Goal: Task Accomplishment & Management: Use online tool/utility

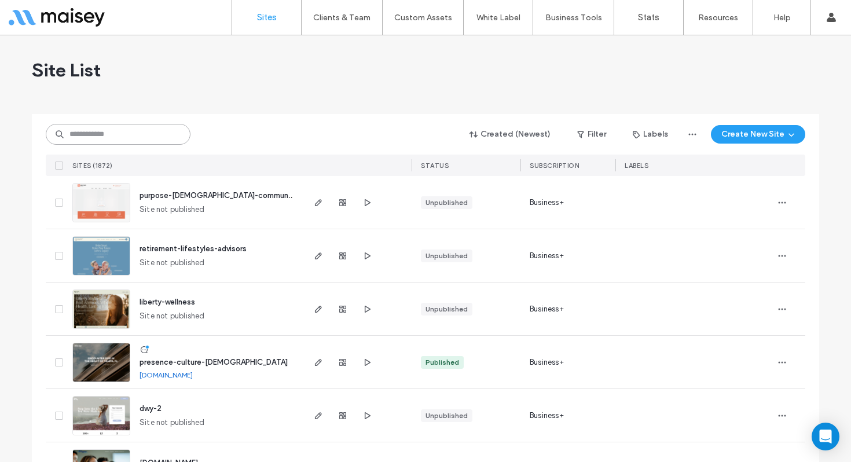
click at [110, 129] on input at bounding box center [118, 134] width 145 height 21
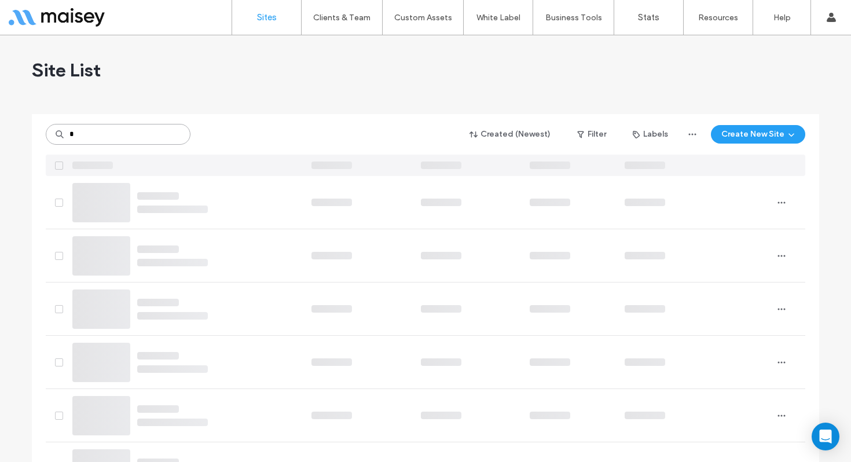
type input "*"
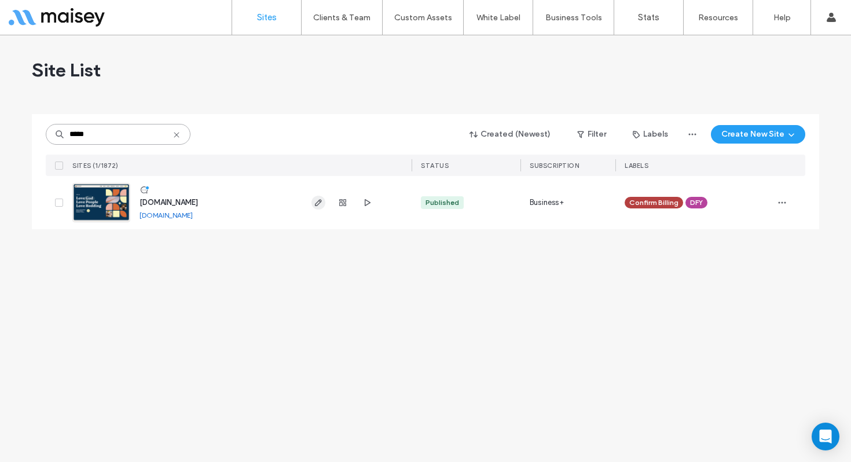
type input "*****"
click at [317, 206] on use "button" at bounding box center [318, 202] width 7 height 7
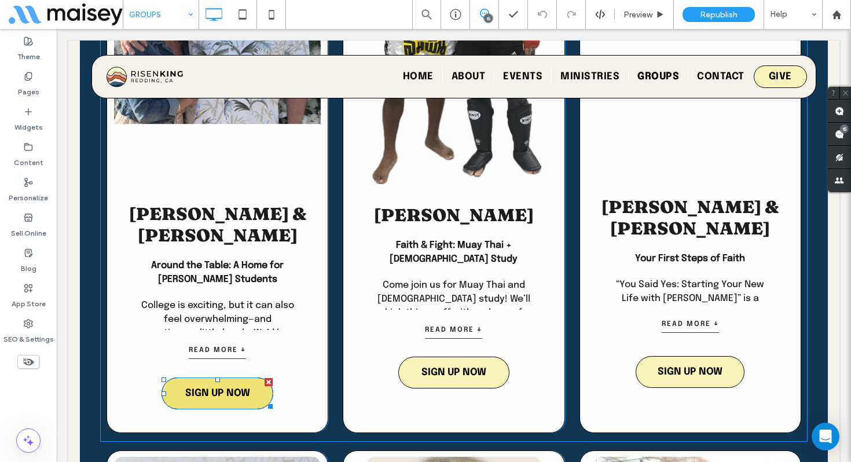
scroll to position [898, 0]
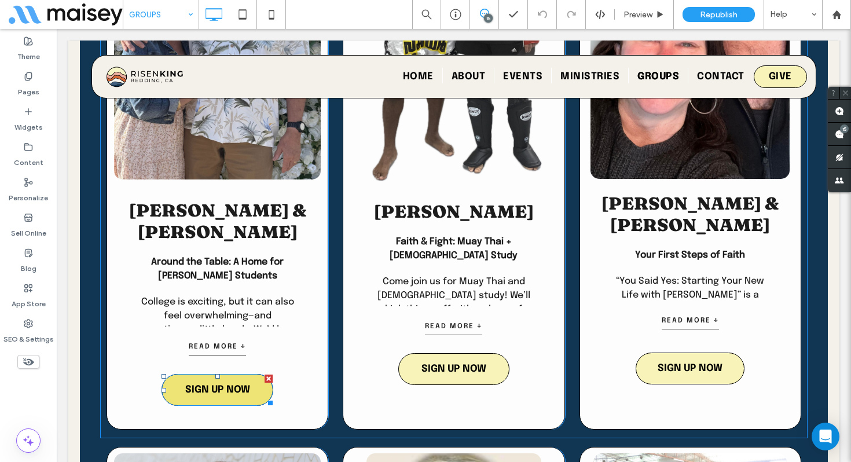
click at [253, 374] on link "SIGN UP NOW" at bounding box center [218, 390] width 112 height 32
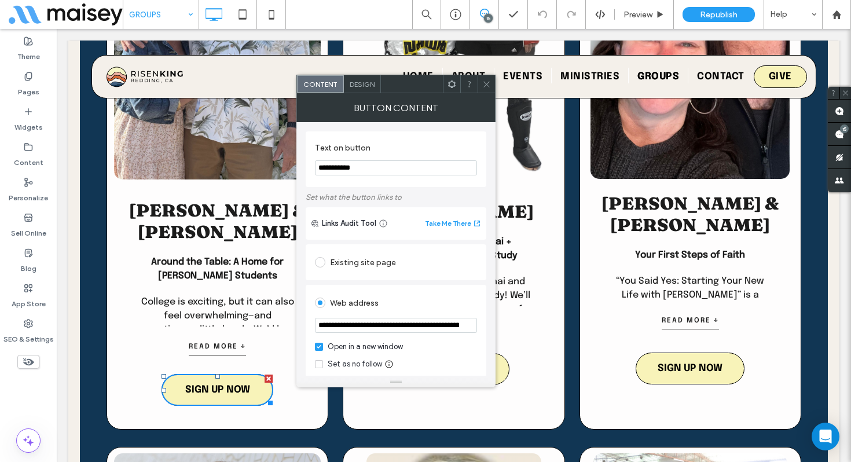
click at [489, 86] on icon at bounding box center [486, 84] width 9 height 9
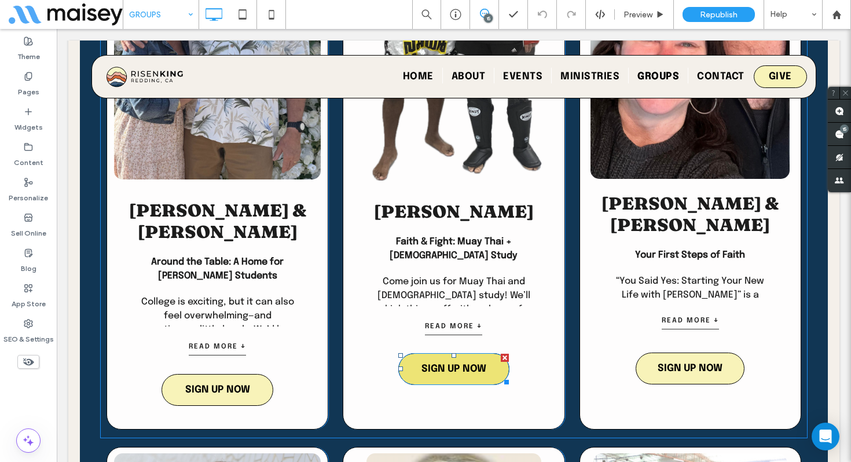
click at [470, 366] on span "SIGN UP NOW" at bounding box center [453, 368] width 65 height 21
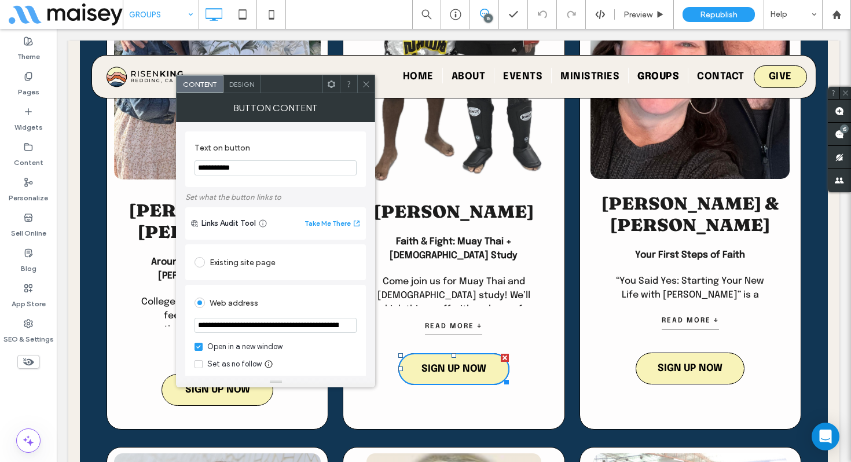
click at [366, 85] on icon at bounding box center [366, 84] width 9 height 9
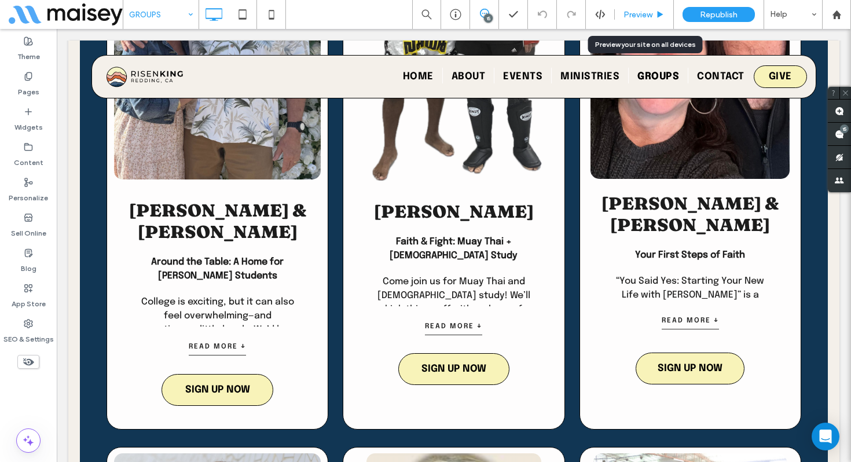
click at [632, 15] on span "Preview" at bounding box center [637, 15] width 29 height 10
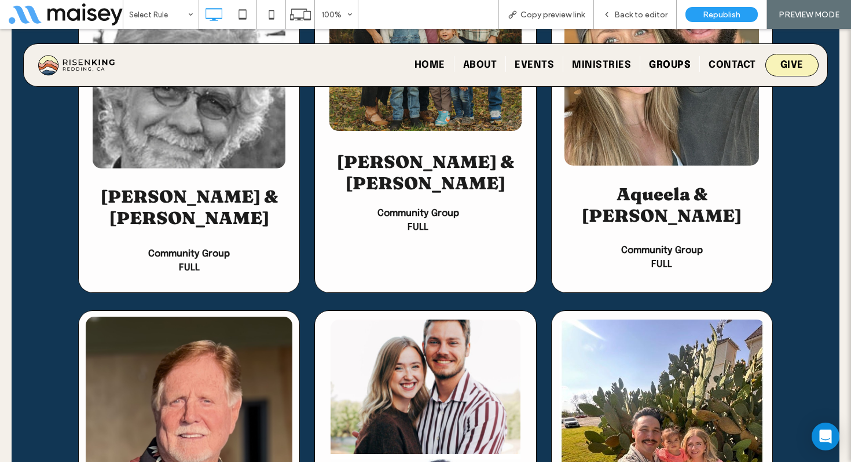
scroll to position [3560, 0]
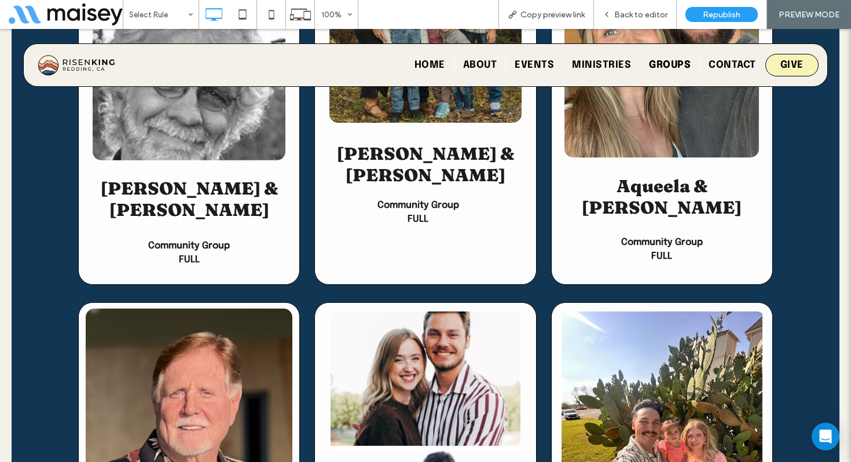
click at [664, 251] on strong "FULL" at bounding box center [661, 256] width 21 height 10
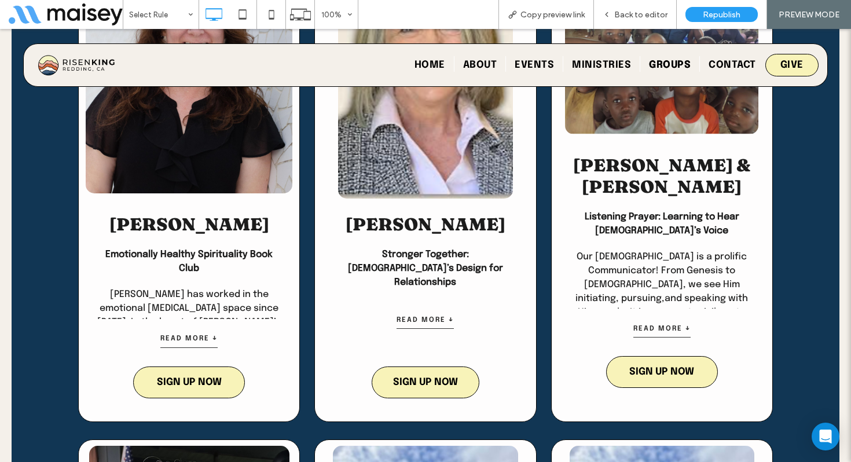
scroll to position [1370, 0]
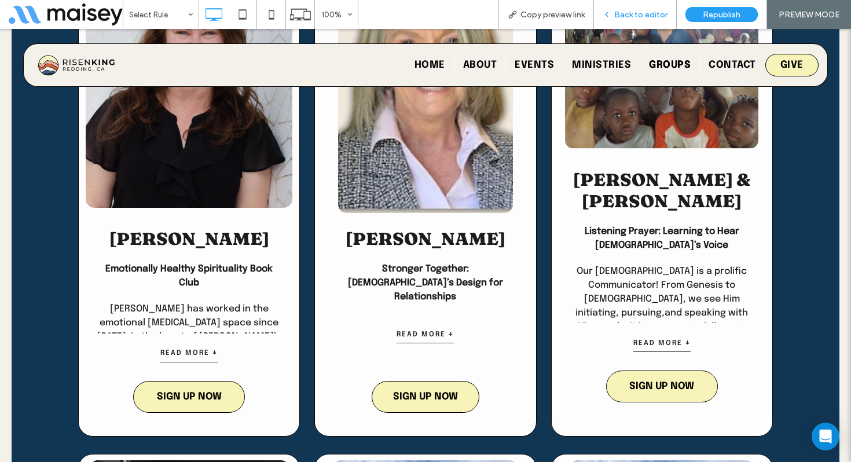
click at [647, 14] on span "Back to editor" at bounding box center [640, 15] width 53 height 10
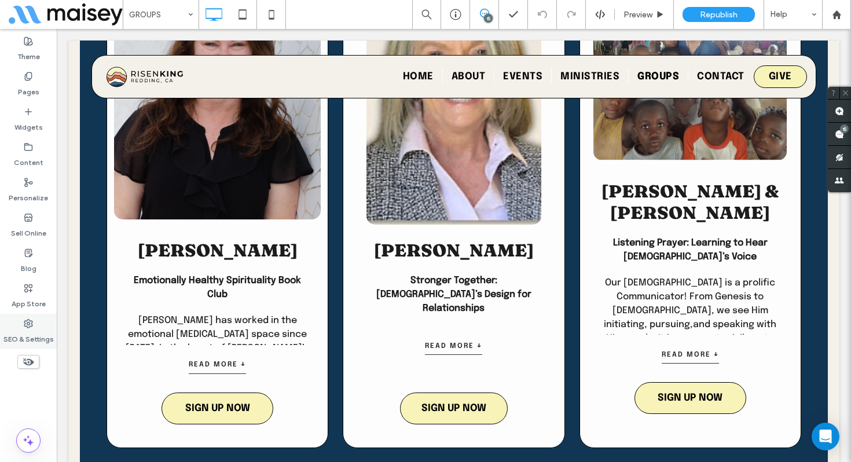
click at [29, 331] on label "SEO & Settings" at bounding box center [28, 336] width 50 height 16
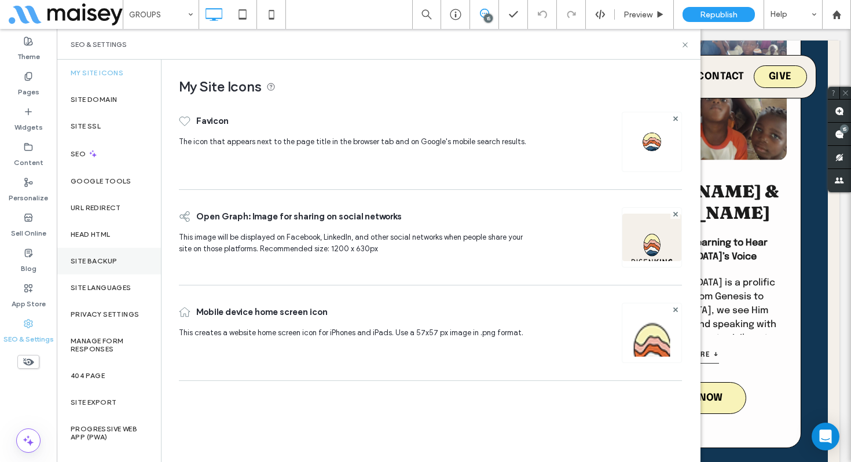
click at [109, 266] on div "Site Backup" at bounding box center [109, 261] width 104 height 27
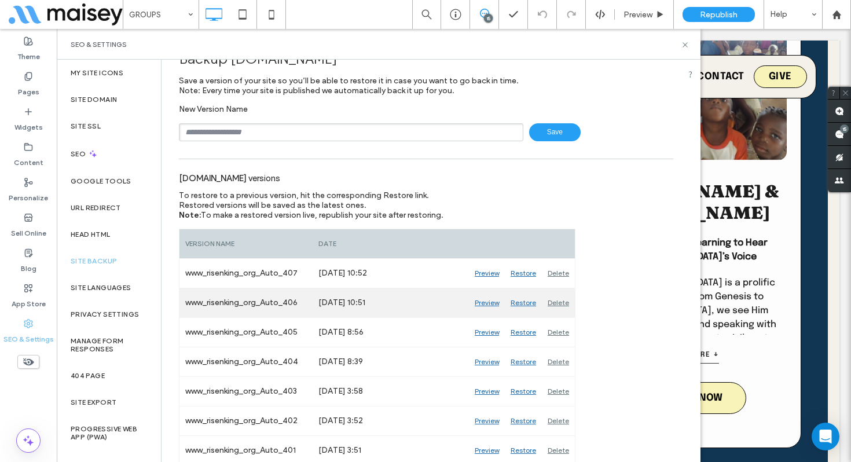
scroll to position [28, 0]
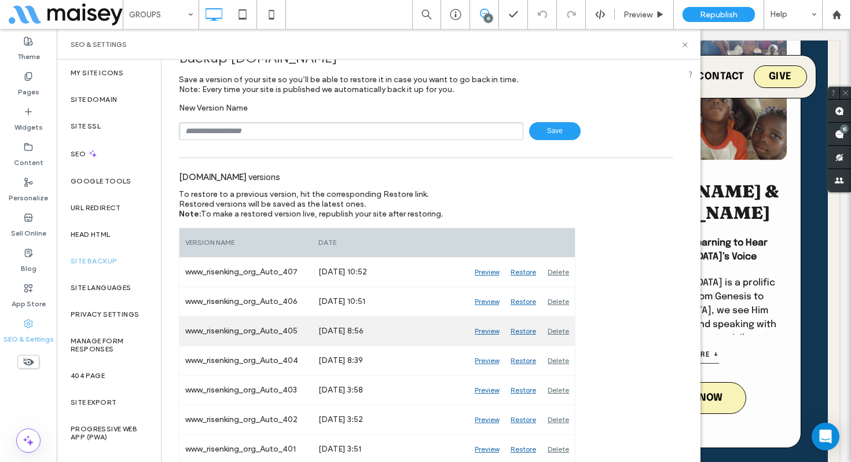
click at [491, 330] on div "Preview" at bounding box center [487, 331] width 36 height 29
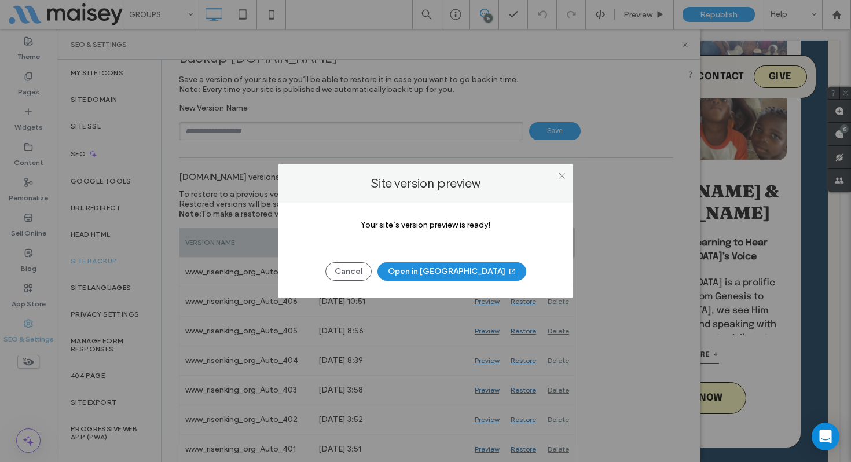
click at [463, 268] on button "Open in [GEOGRAPHIC_DATA]" at bounding box center [451, 271] width 149 height 19
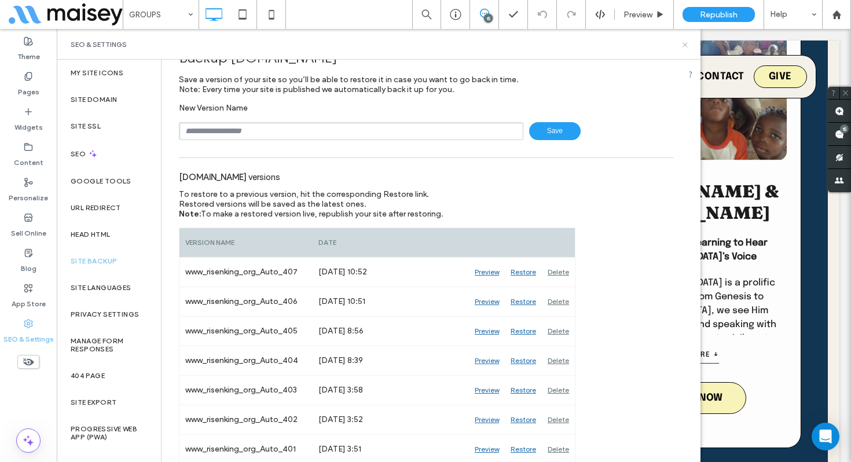
click at [686, 45] on icon at bounding box center [685, 45] width 9 height 9
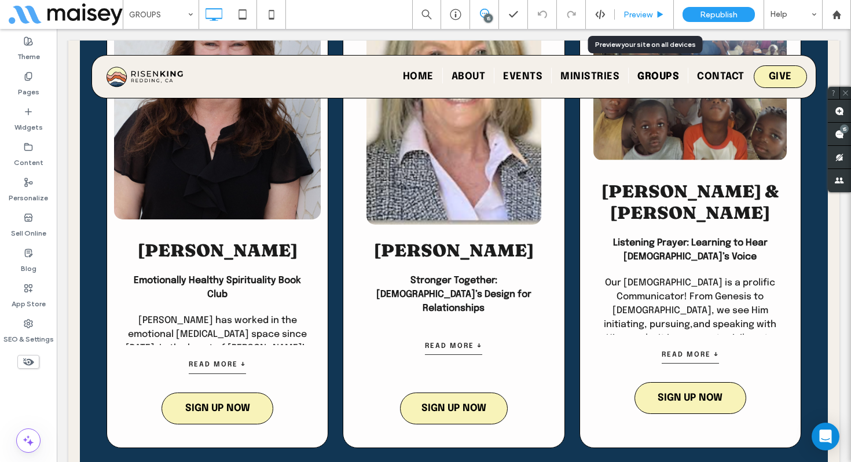
click at [625, 6] on div "Preview" at bounding box center [644, 14] width 59 height 29
click at [633, 12] on span "Preview" at bounding box center [637, 15] width 29 height 10
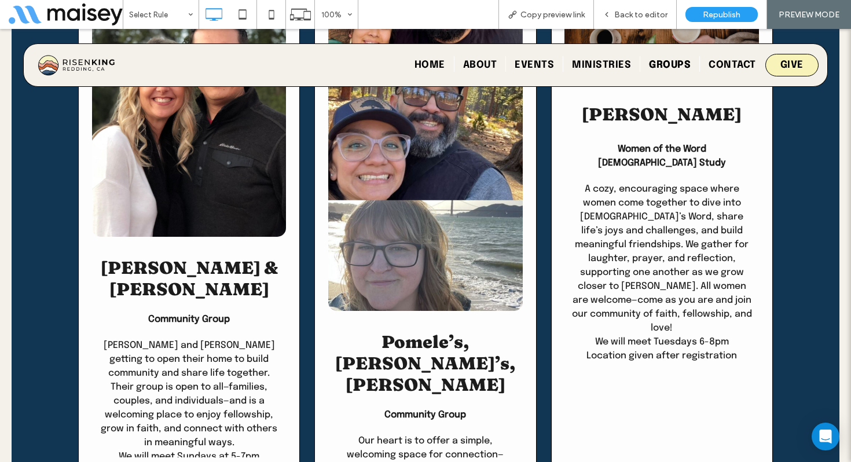
scroll to position [2919, 0]
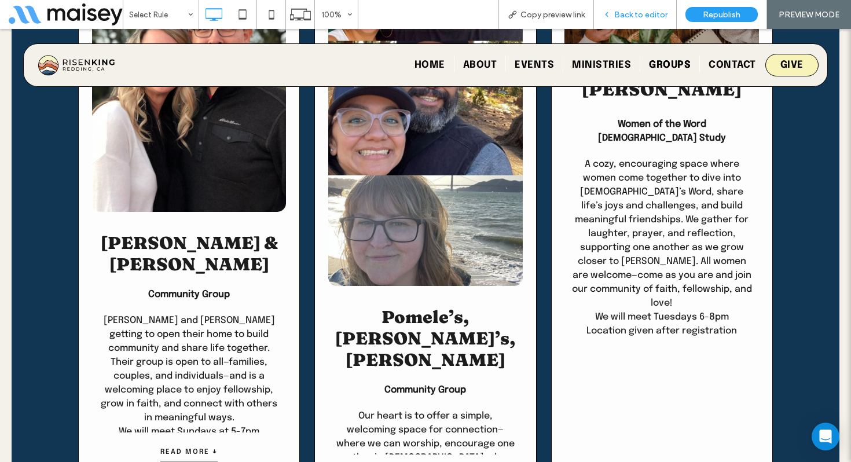
click at [634, 10] on span "Back to editor" at bounding box center [640, 15] width 53 height 10
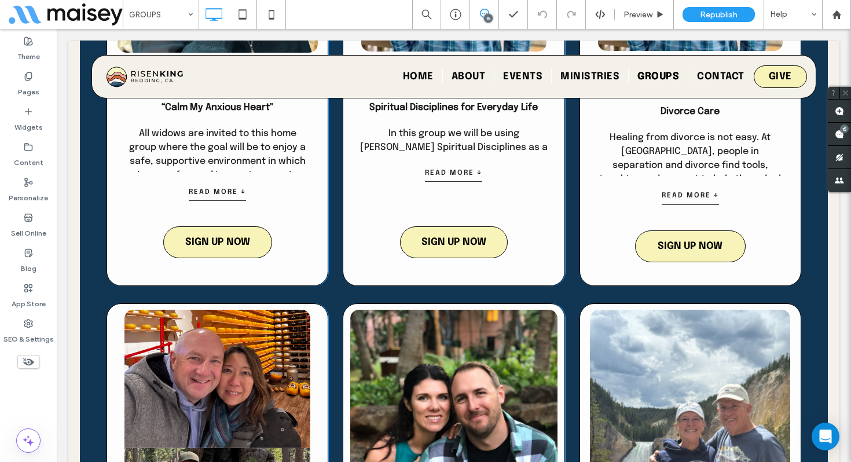
scroll to position [1983, 0]
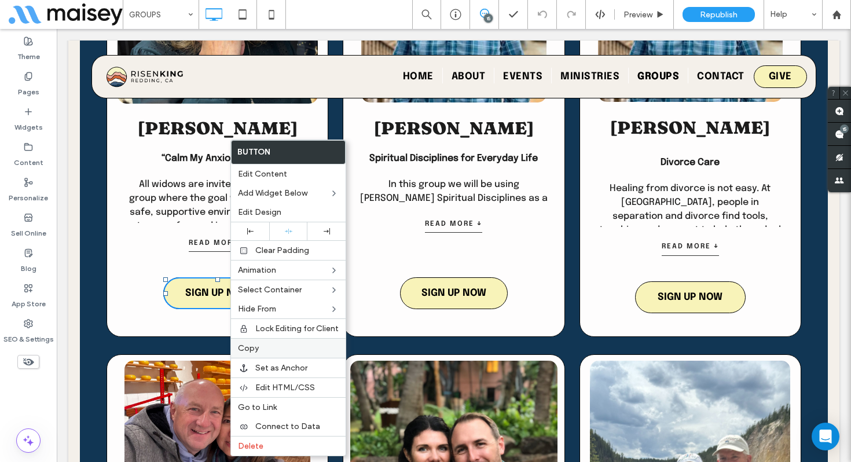
click at [269, 353] on label "Copy" at bounding box center [288, 348] width 101 height 10
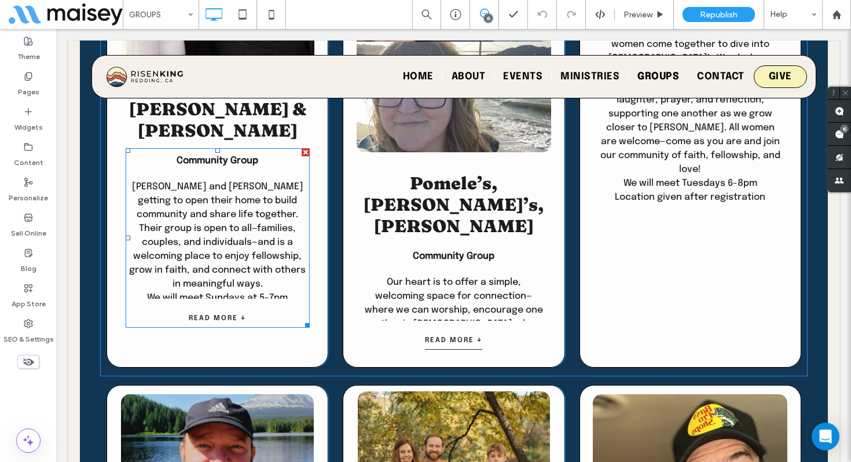
scroll to position [3083, 0]
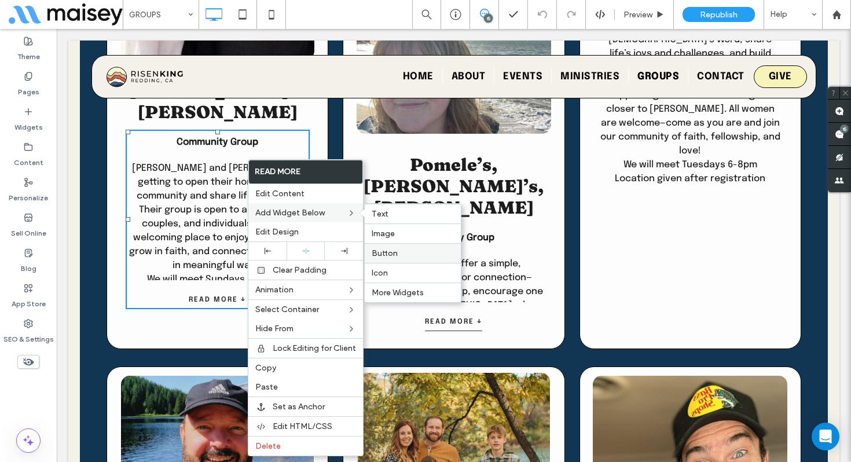
click at [389, 251] on span "Button" at bounding box center [385, 253] width 26 height 10
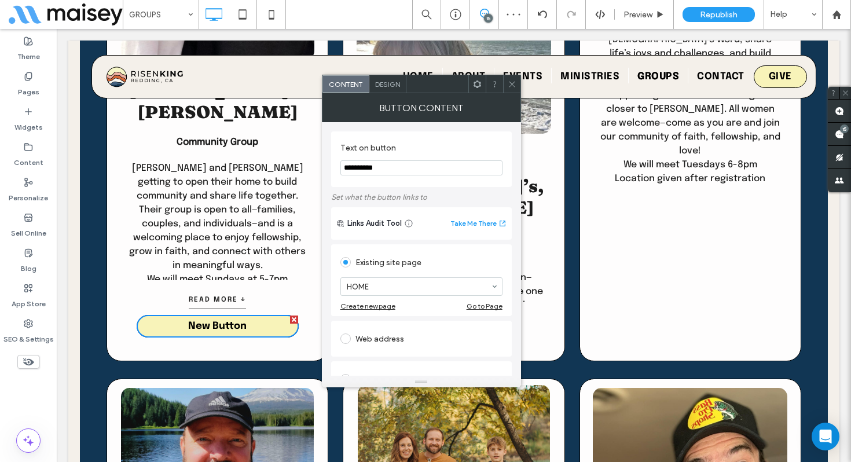
click at [520, 85] on div "Content Design" at bounding box center [421, 84] width 199 height 19
click at [515, 86] on icon at bounding box center [512, 84] width 9 height 9
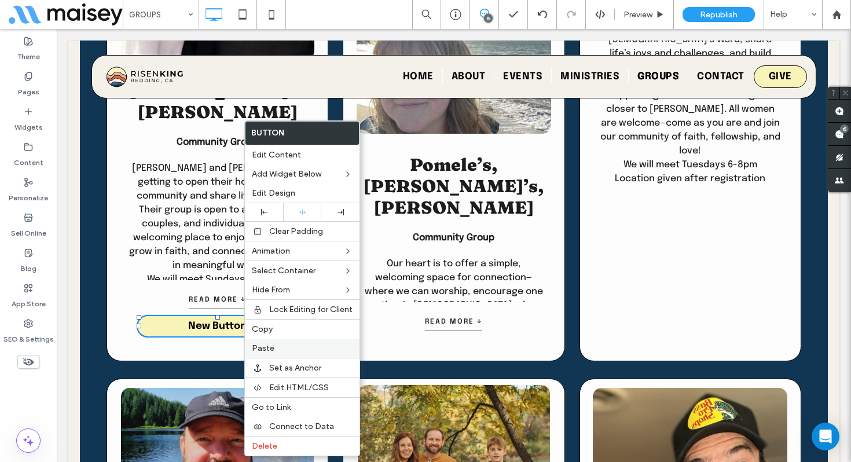
click at [271, 346] on span "Paste" at bounding box center [263, 348] width 23 height 10
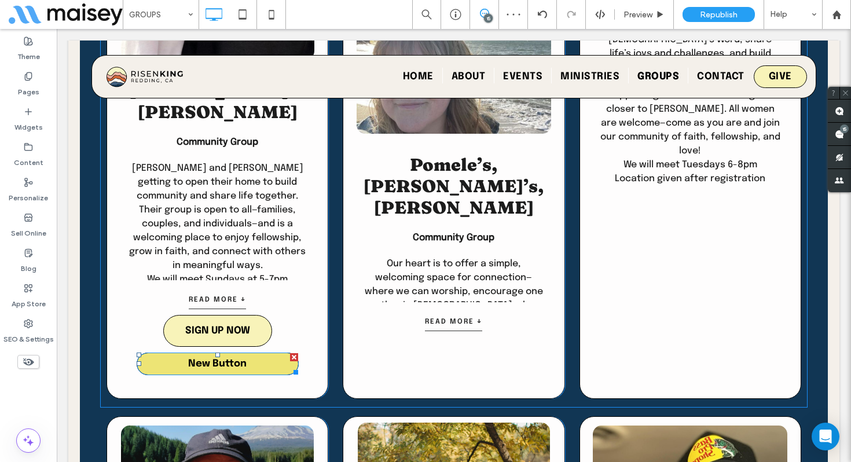
click at [294, 353] on div at bounding box center [294, 357] width 8 height 8
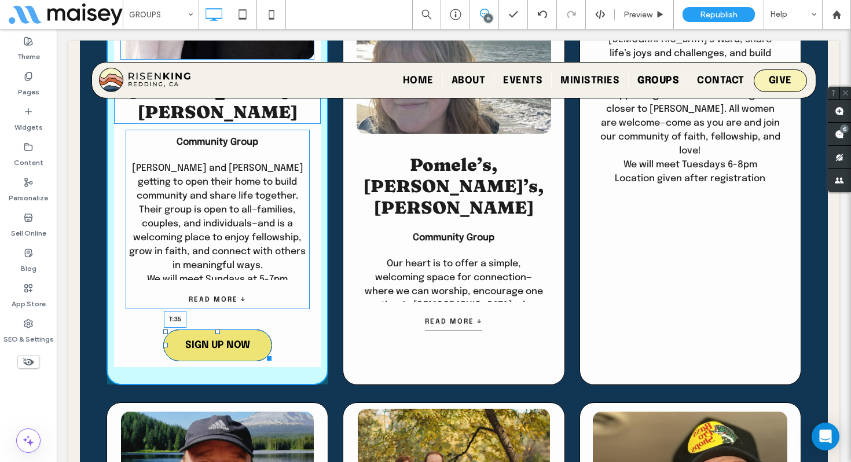
drag, startPoint x: 216, startPoint y: 254, endPoint x: 211, endPoint y: 268, distance: 15.4
click at [211, 268] on div "Activating Prayer and [PERSON_NAME] & [PERSON_NAME] Community Group [PERSON_NAM…" at bounding box center [218, 83] width 222 height 603
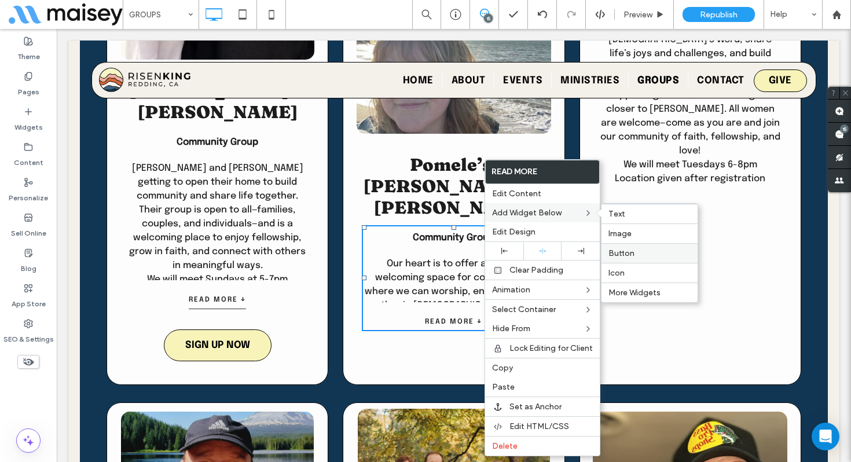
click at [623, 254] on span "Button" at bounding box center [621, 253] width 26 height 10
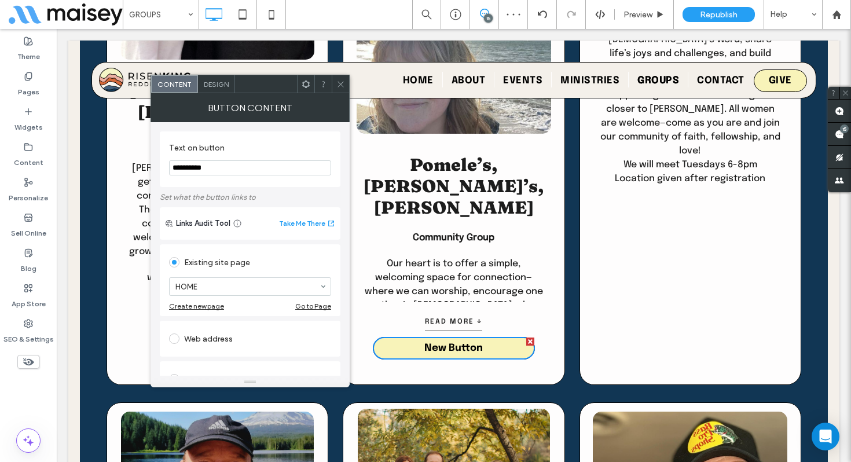
click at [342, 86] on icon at bounding box center [340, 84] width 9 height 9
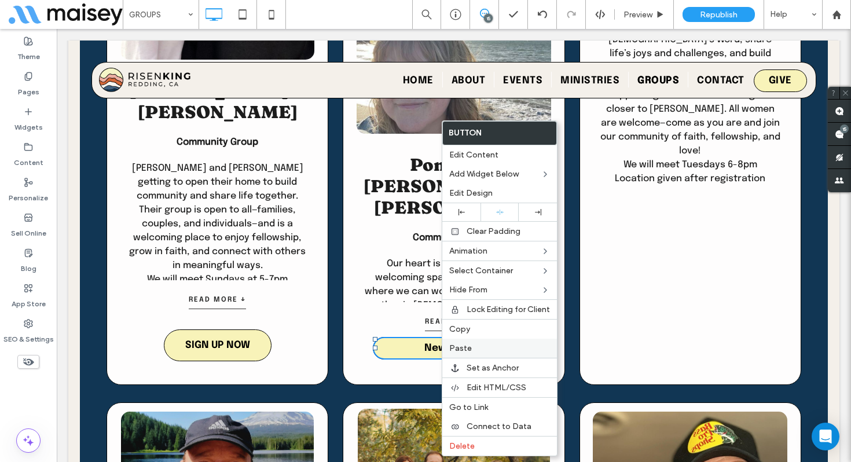
click at [465, 344] on span "Paste" at bounding box center [460, 348] width 23 height 10
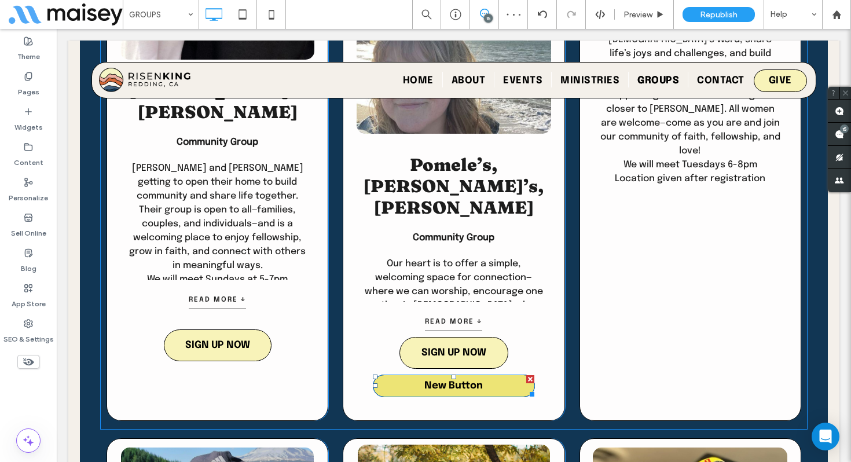
click at [527, 375] on div at bounding box center [530, 379] width 8 height 8
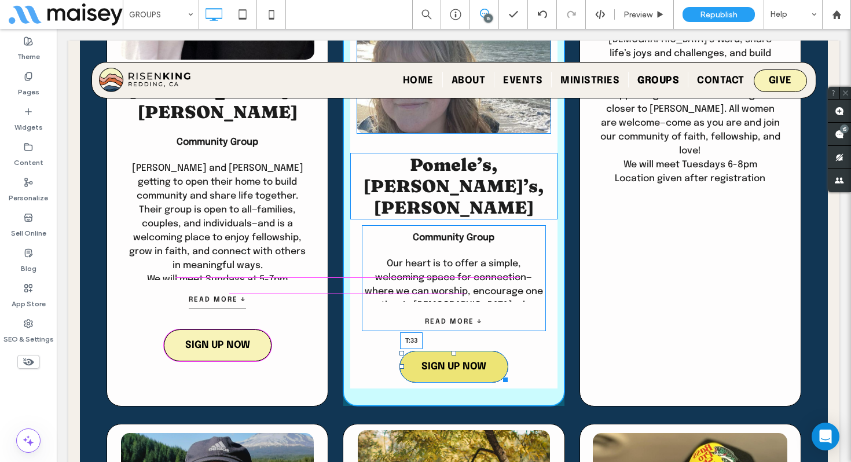
drag, startPoint x: 454, startPoint y: 252, endPoint x: 452, endPoint y: 266, distance: 14.1
click at [452, 351] on div at bounding box center [454, 353] width 5 height 5
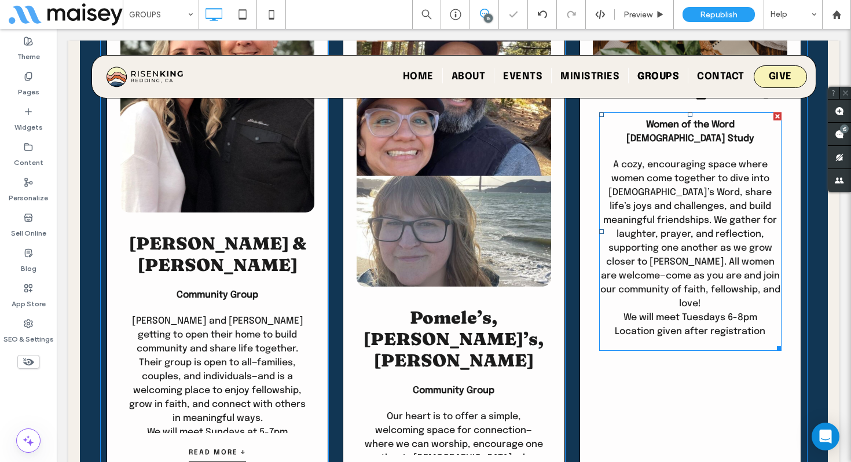
scroll to position [2921, 0]
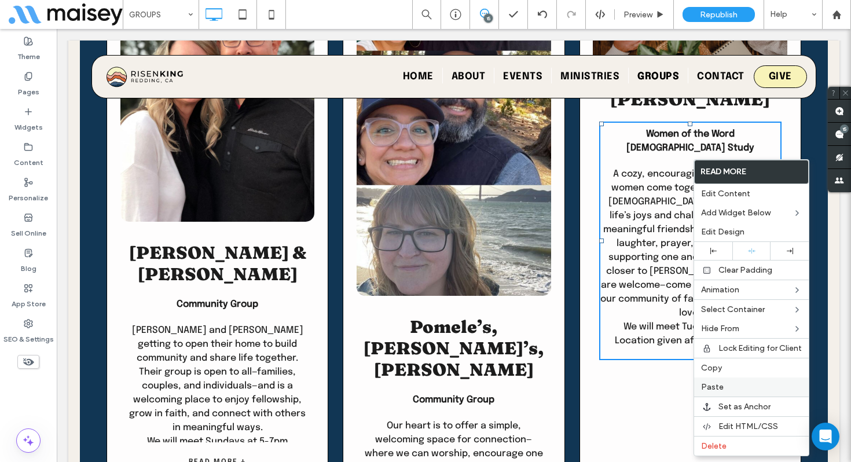
click at [719, 386] on span "Paste" at bounding box center [712, 387] width 23 height 10
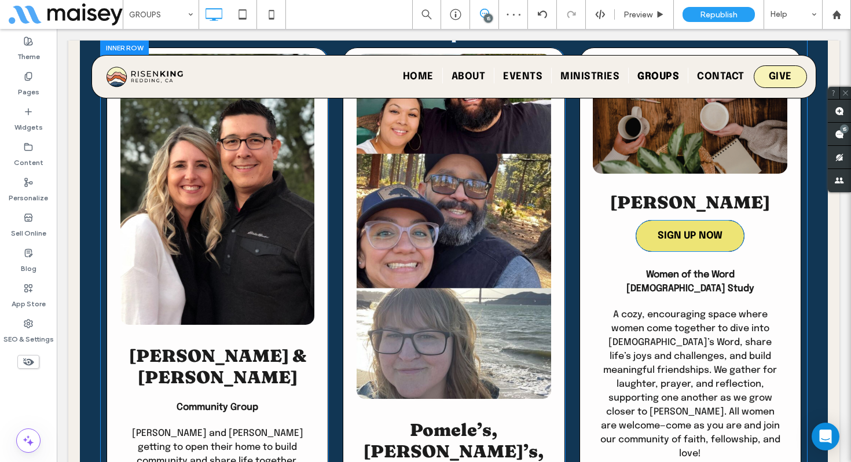
scroll to position [2817, 0]
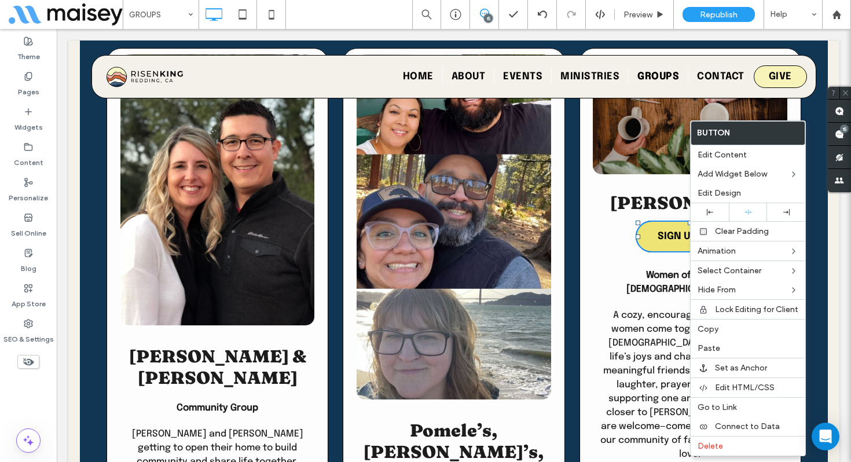
click at [646, 221] on link "SIGN UP NOW" at bounding box center [690, 237] width 109 height 32
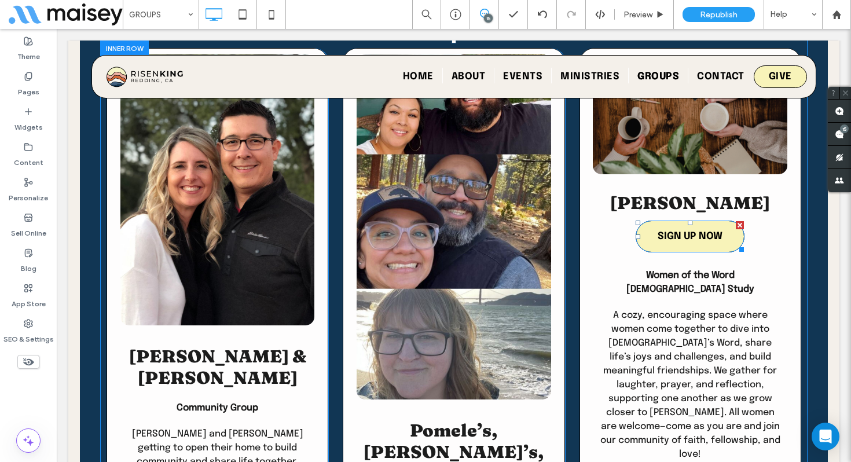
scroll to position [2816, 0]
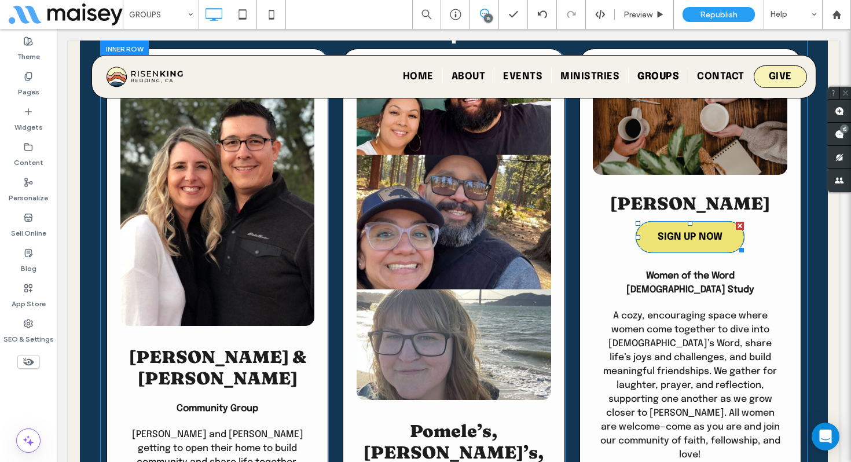
click at [741, 222] on div at bounding box center [740, 226] width 8 height 8
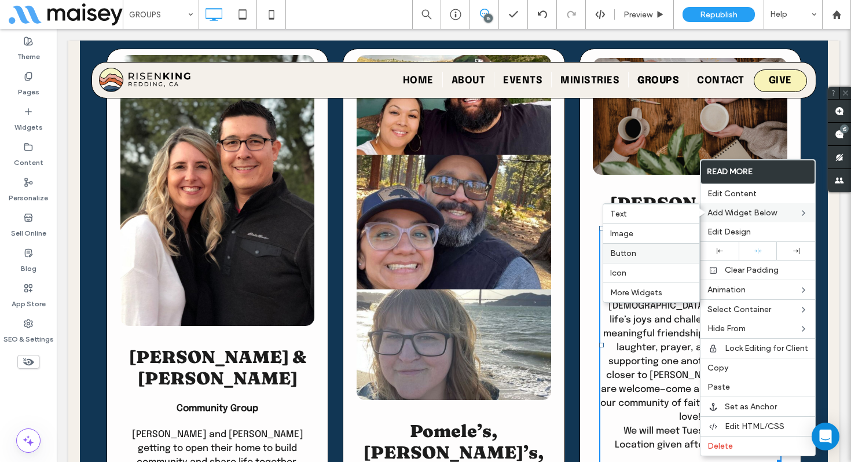
click at [645, 250] on label "Button" at bounding box center [651, 253] width 82 height 10
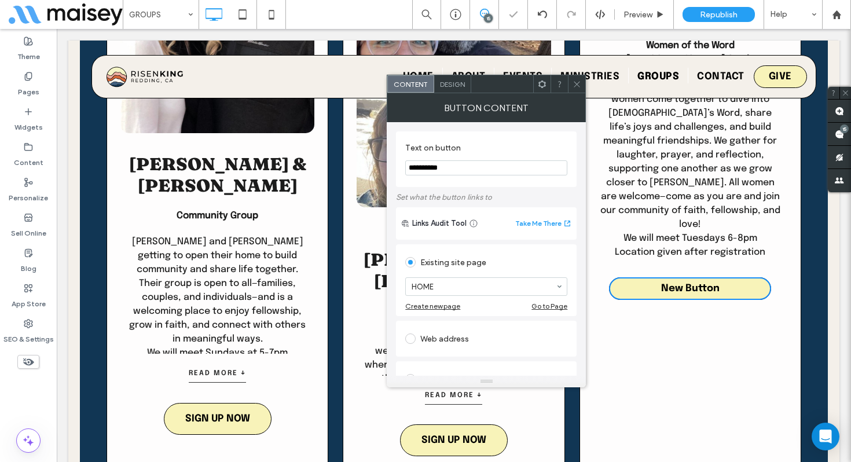
scroll to position [3099, 0]
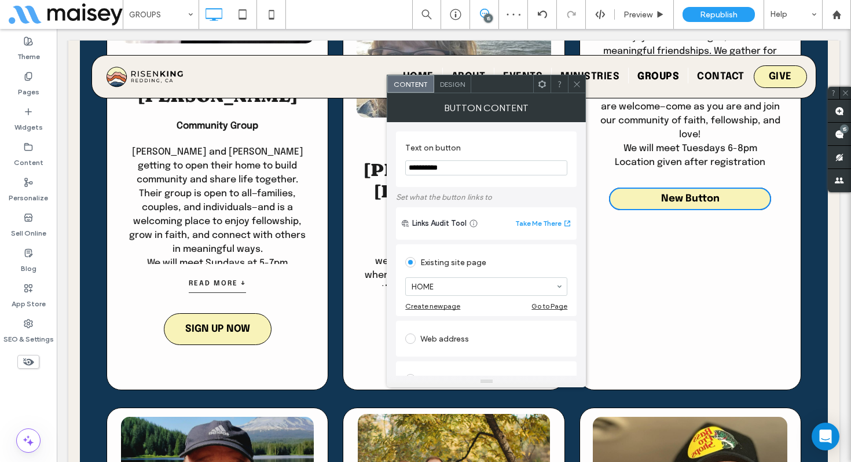
click at [578, 87] on icon at bounding box center [577, 84] width 9 height 9
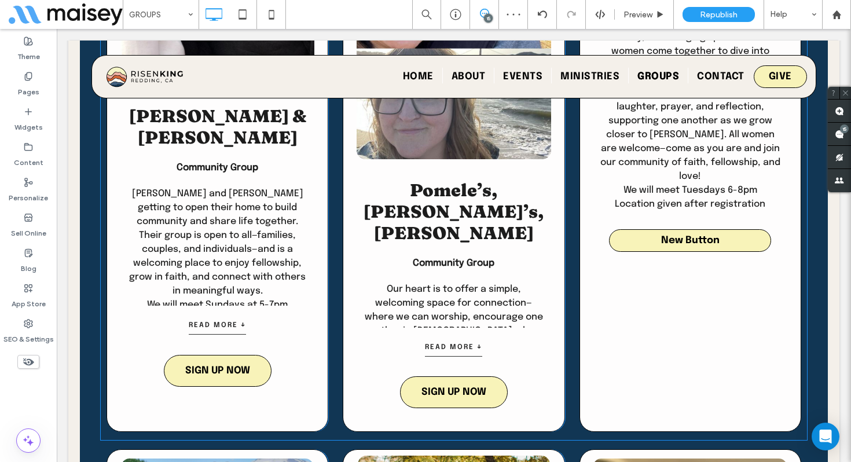
scroll to position [3060, 0]
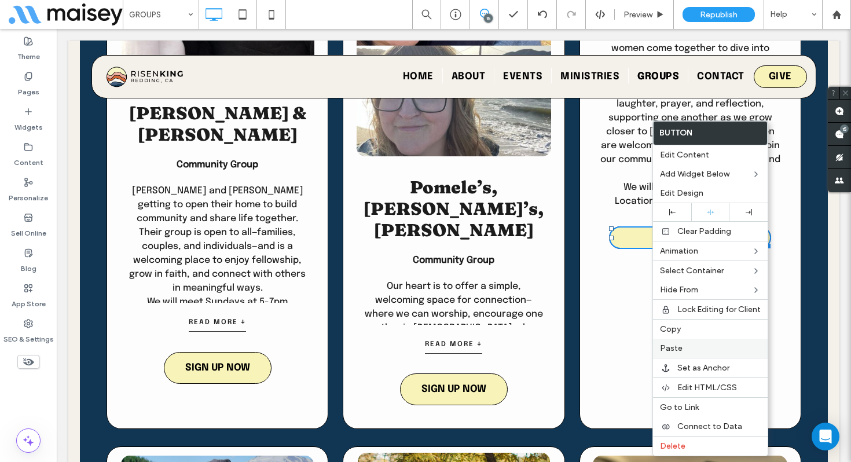
click at [702, 350] on label "Paste" at bounding box center [710, 348] width 101 height 10
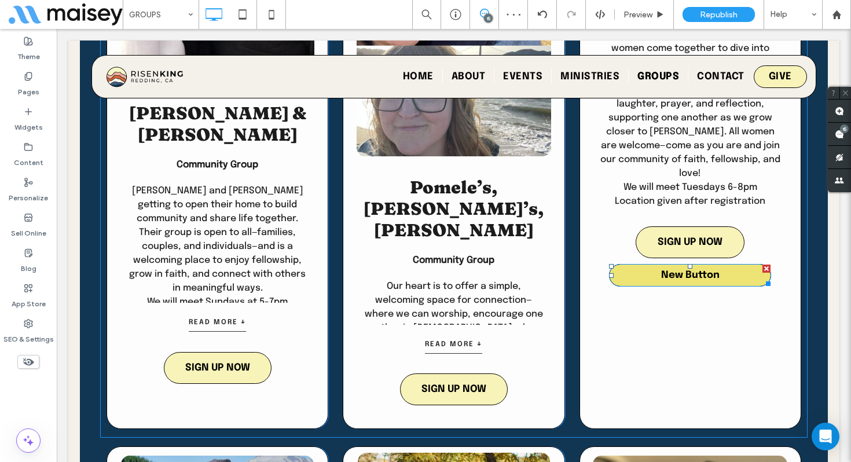
click at [764, 265] on div at bounding box center [766, 269] width 8 height 8
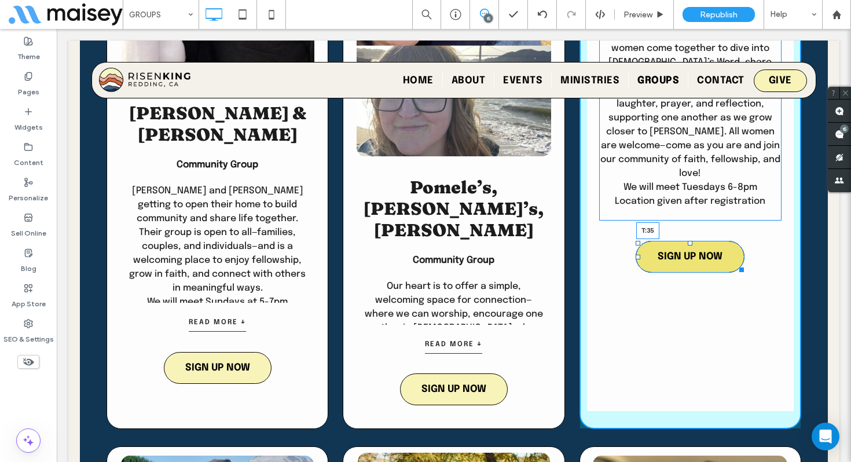
drag, startPoint x: 689, startPoint y: 137, endPoint x: 687, endPoint y: 151, distance: 14.7
click at [687, 151] on div "Single Life Workshop [PERSON_NAME] Women of the Word [DEMOGRAPHIC_DATA] Study A…" at bounding box center [690, 117] width 222 height 624
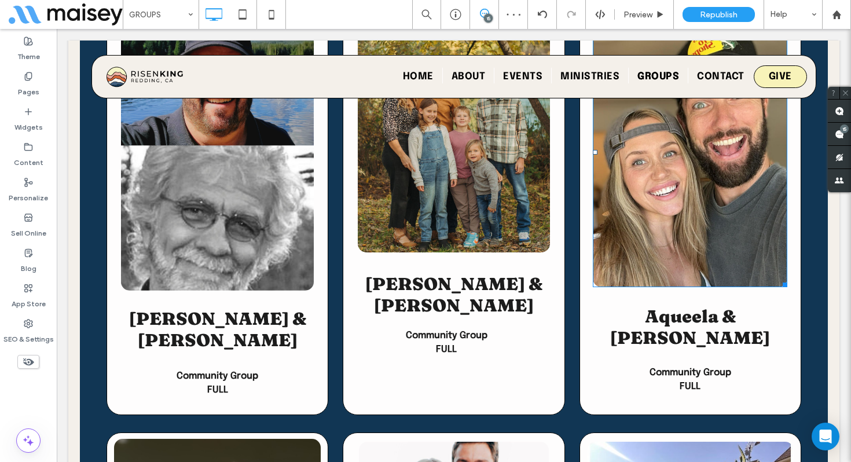
scroll to position [3500, 0]
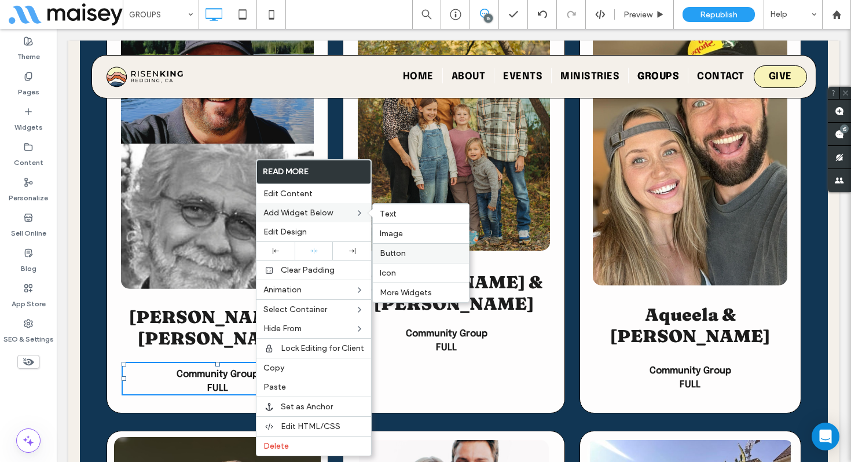
click at [391, 257] on span "Button" at bounding box center [393, 253] width 26 height 10
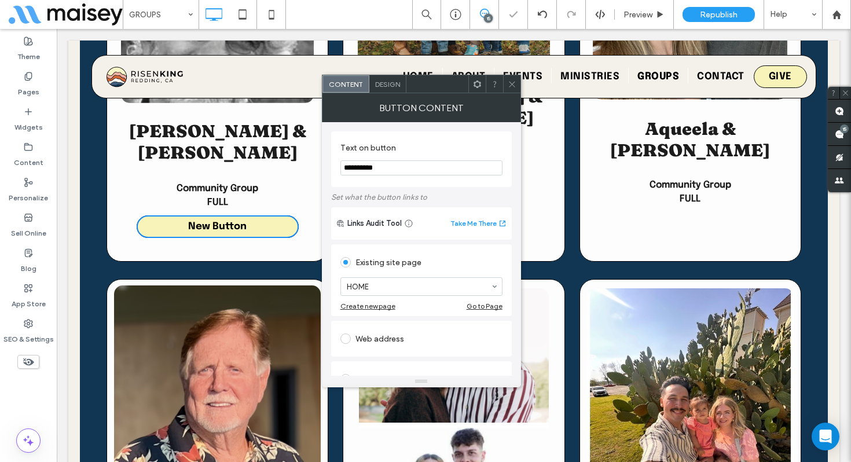
scroll to position [3699, 0]
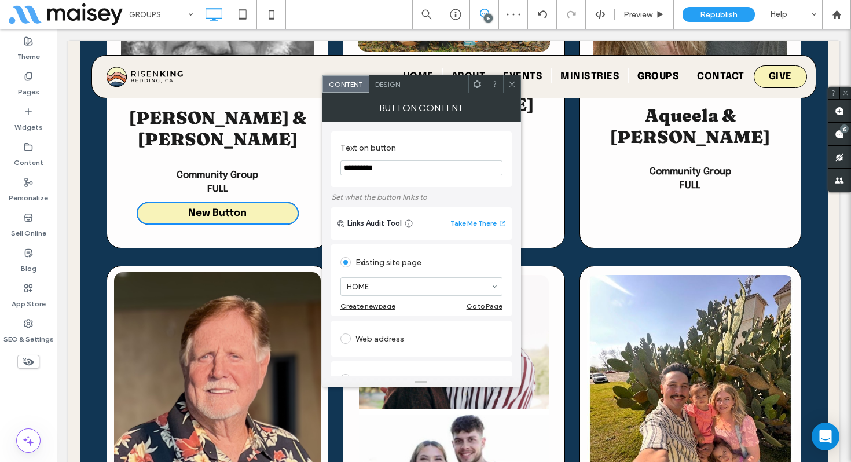
click at [515, 88] on span at bounding box center [512, 83] width 9 height 17
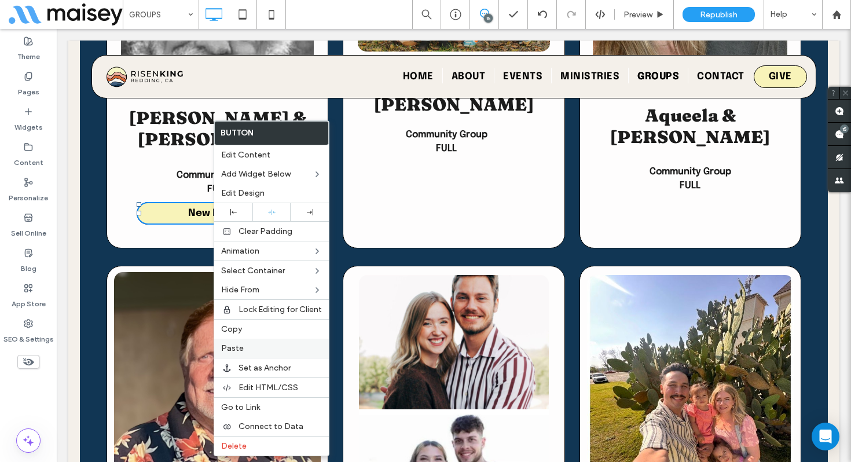
click at [240, 350] on span "Paste" at bounding box center [232, 348] width 23 height 10
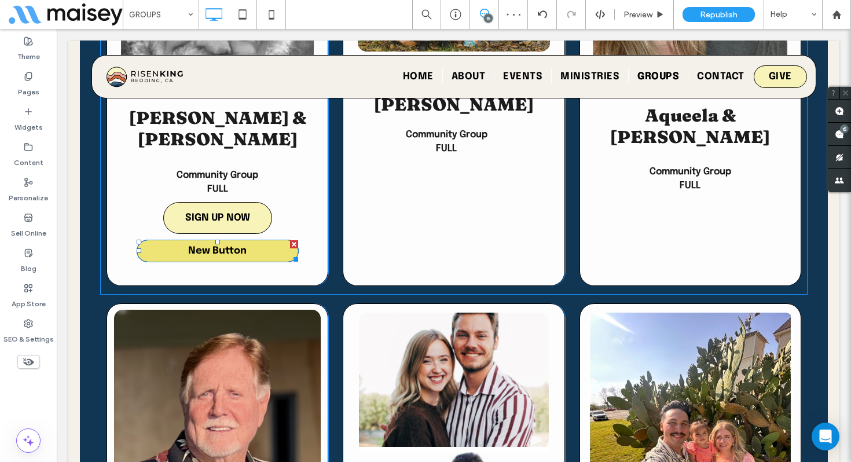
click at [294, 240] on div at bounding box center [294, 244] width 8 height 8
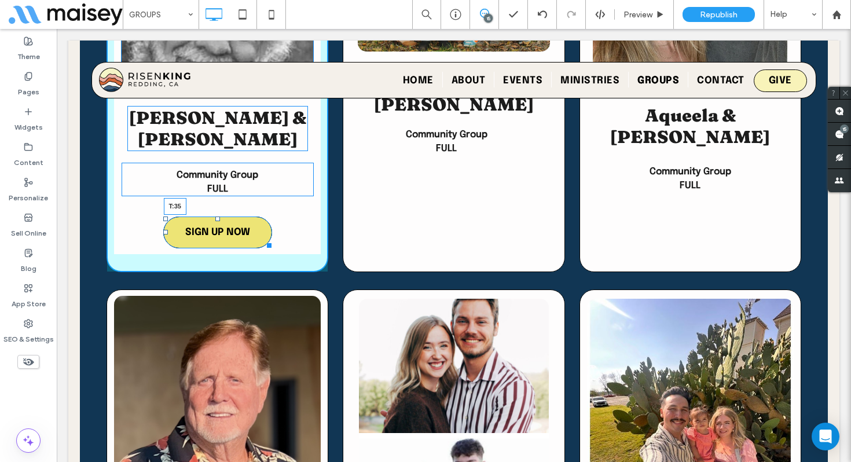
drag, startPoint x: 218, startPoint y: 119, endPoint x: 212, endPoint y: 133, distance: 15.6
click at [212, 133] on div "Married Couples [PERSON_NAME] & [PERSON_NAME] Community Group FULL Click To Pas…" at bounding box center [218, 39] width 222 height 465
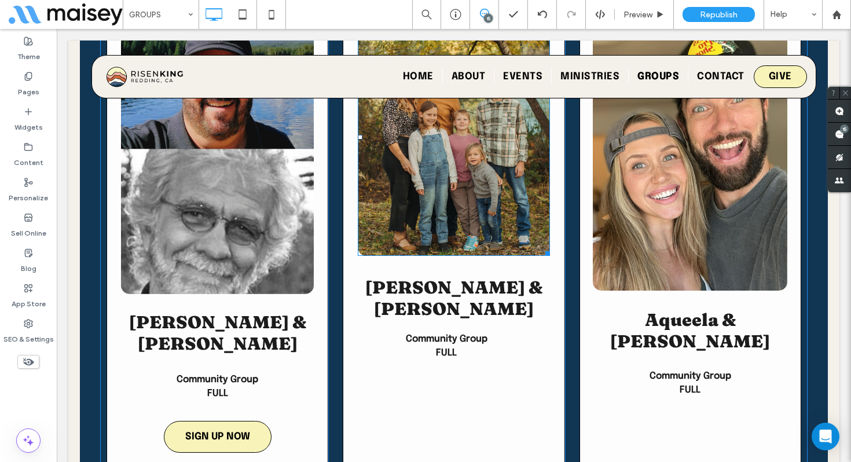
scroll to position [3514, 0]
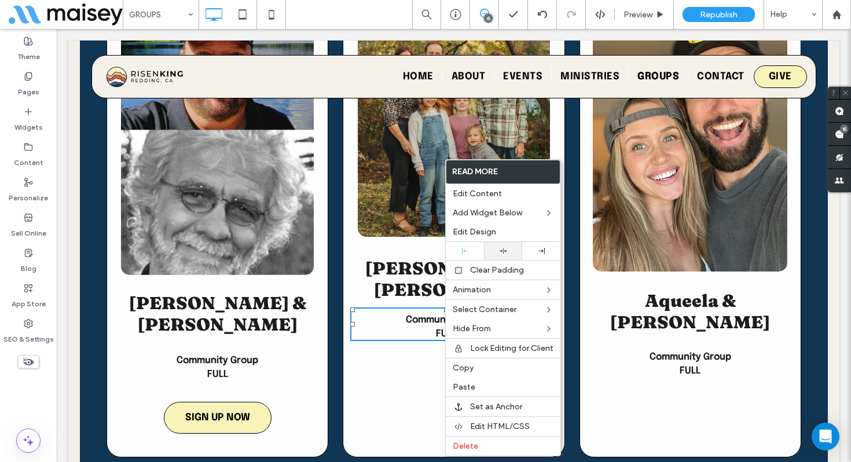
click at [501, 247] on icon at bounding box center [504, 251] width 8 height 8
click at [403, 287] on div "Single Life Workshop [PERSON_NAME] & [PERSON_NAME] Community Group FULL Click T…" at bounding box center [454, 224] width 222 height 465
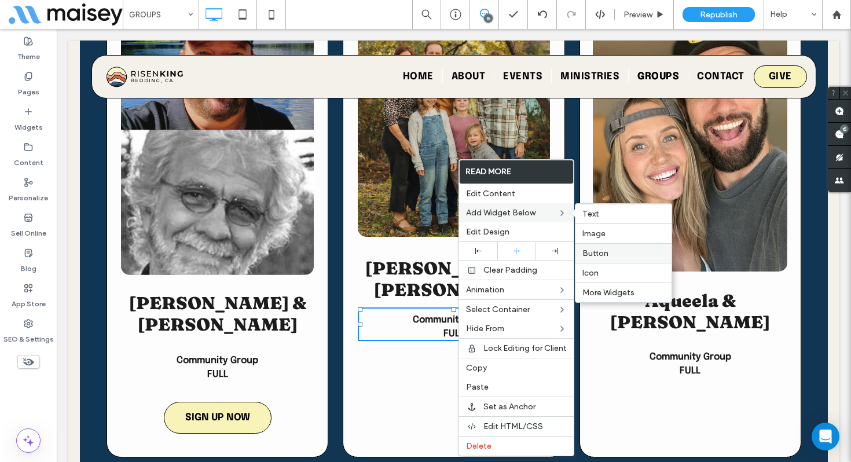
click at [611, 252] on label "Button" at bounding box center [623, 253] width 82 height 10
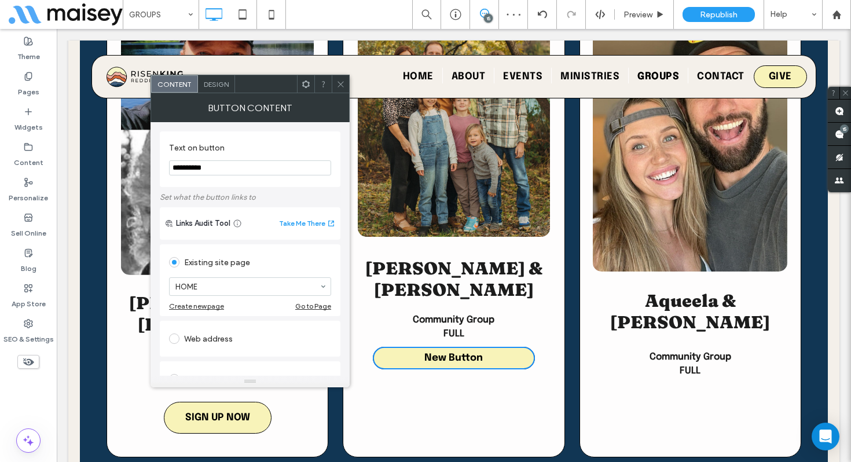
click at [339, 87] on icon at bounding box center [340, 84] width 9 height 9
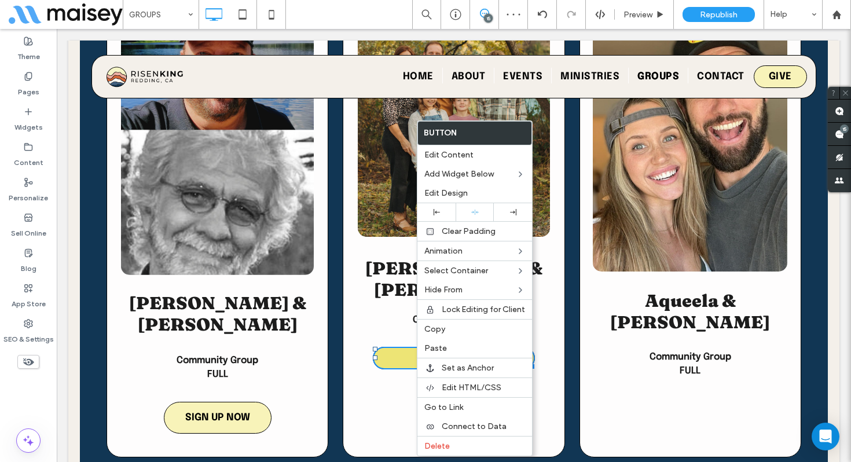
scroll to position [3515, 0]
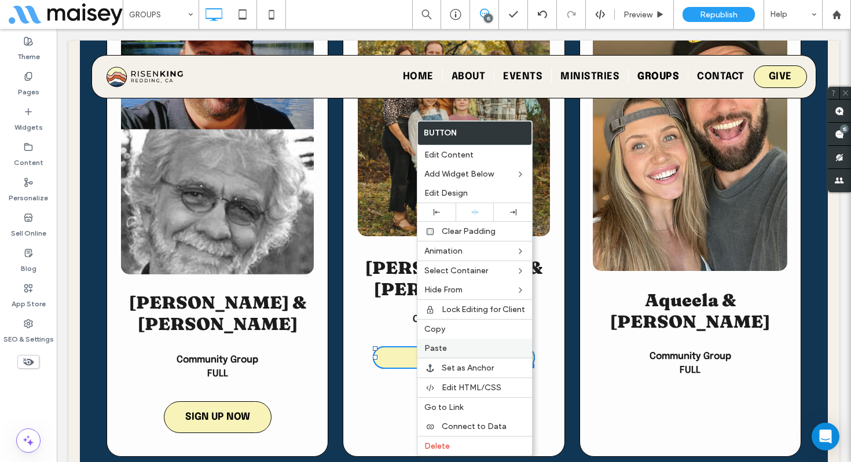
click at [443, 346] on span "Paste" at bounding box center [435, 348] width 23 height 10
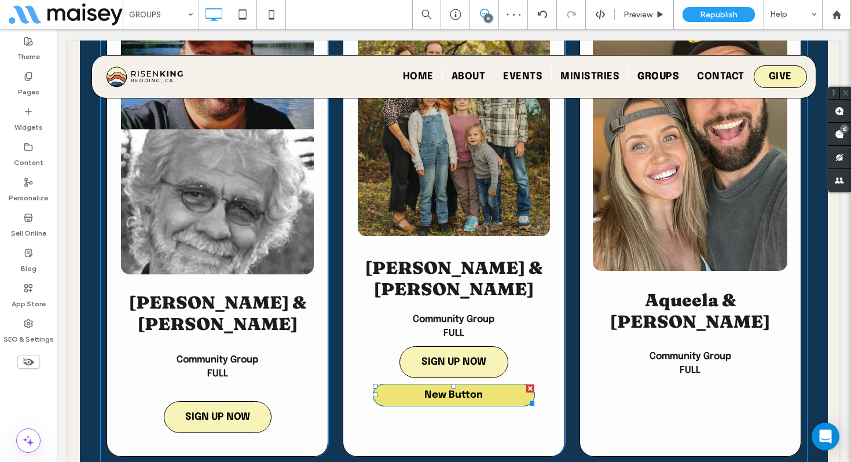
click at [531, 384] on div at bounding box center [530, 388] width 8 height 8
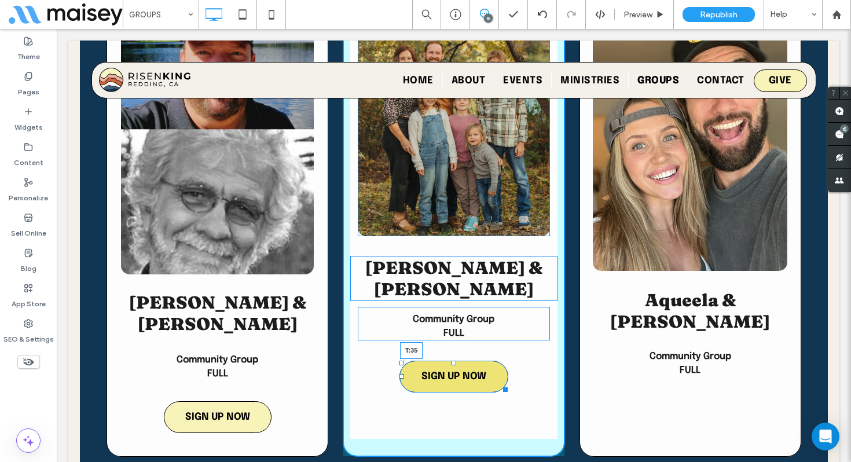
drag, startPoint x: 456, startPoint y: 242, endPoint x: 454, endPoint y: 256, distance: 14.5
click at [454, 361] on div at bounding box center [454, 363] width 5 height 5
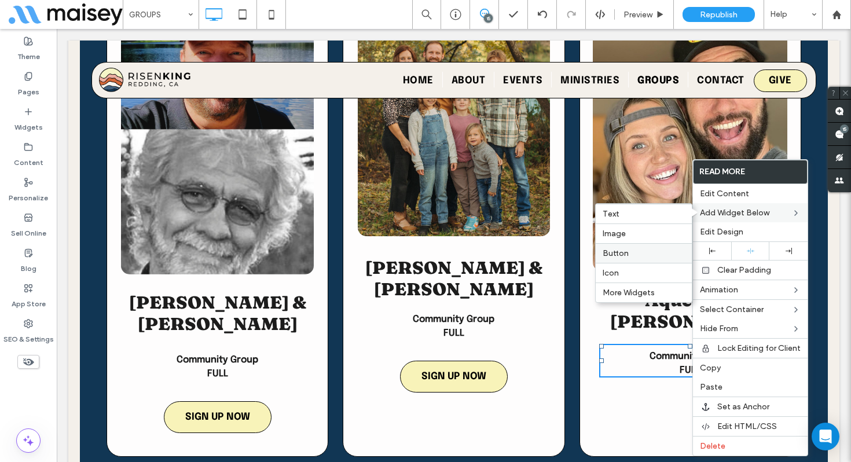
click at [628, 251] on label "Button" at bounding box center [644, 253] width 82 height 10
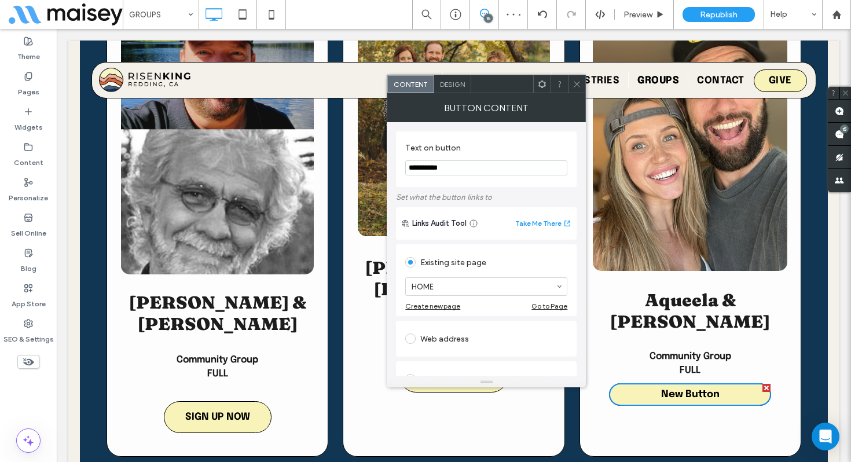
drag, startPoint x: 577, startPoint y: 86, endPoint x: 540, endPoint y: 115, distance: 47.0
click at [577, 86] on icon at bounding box center [577, 84] width 9 height 9
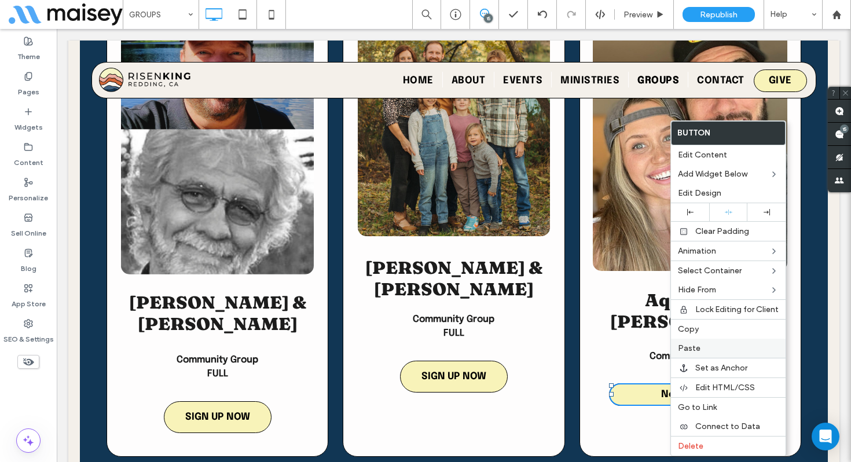
click at [695, 351] on span "Paste" at bounding box center [689, 348] width 23 height 10
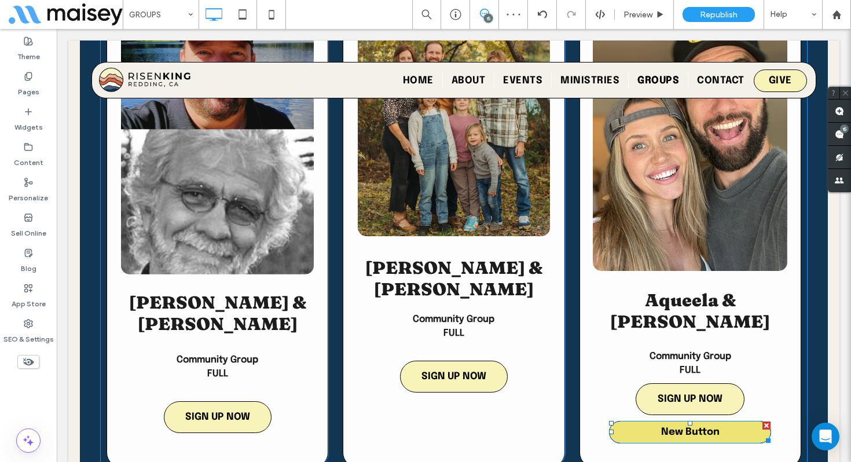
click at [764, 421] on div at bounding box center [766, 425] width 8 height 8
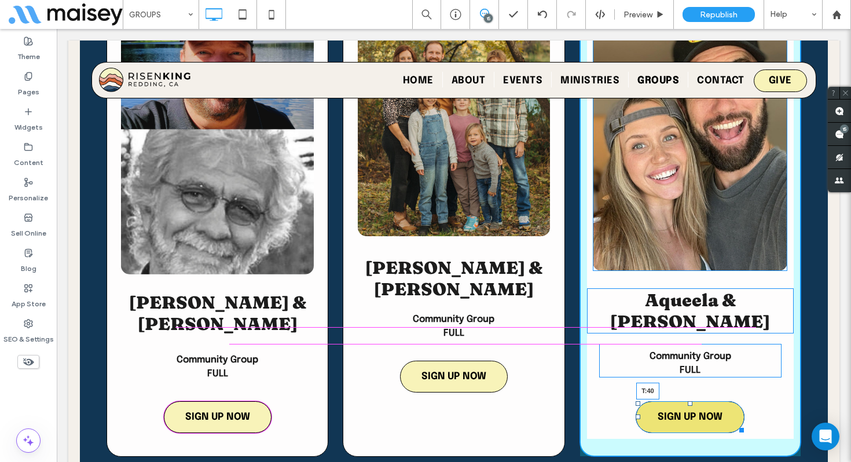
drag, startPoint x: 691, startPoint y: 300, endPoint x: 687, endPoint y: 316, distance: 16.6
click at [687, 316] on div "Single Life Workshop Aqueela & [PERSON_NAME] Community Group FULL Click To Past…" at bounding box center [690, 224] width 222 height 465
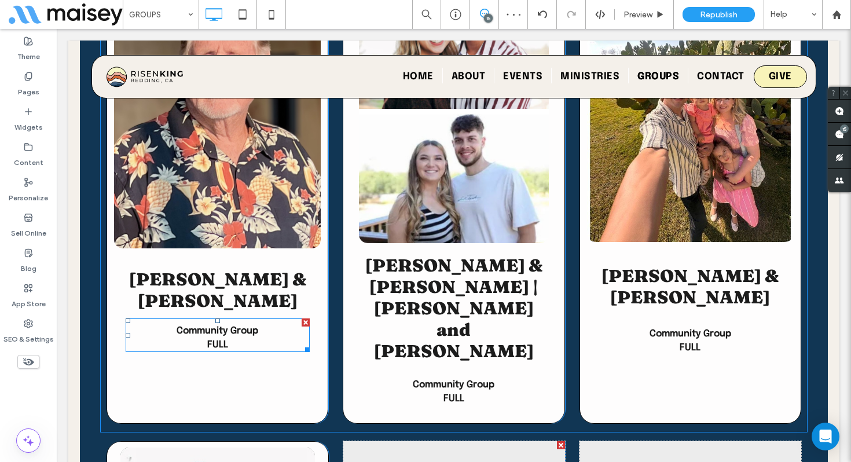
scroll to position [4025, 0]
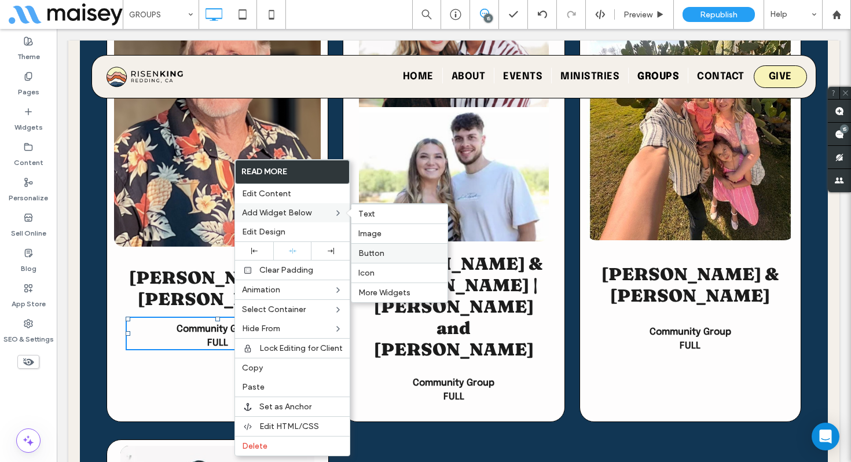
click at [371, 252] on span "Button" at bounding box center [371, 253] width 26 height 10
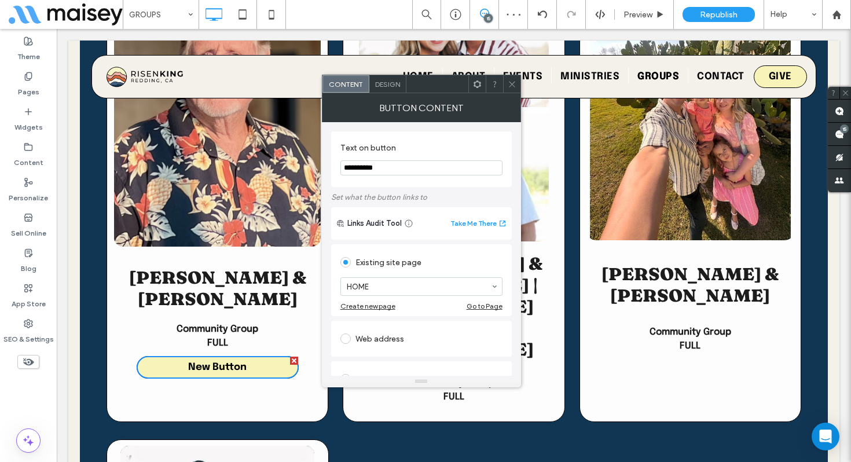
click at [515, 82] on icon at bounding box center [512, 84] width 9 height 9
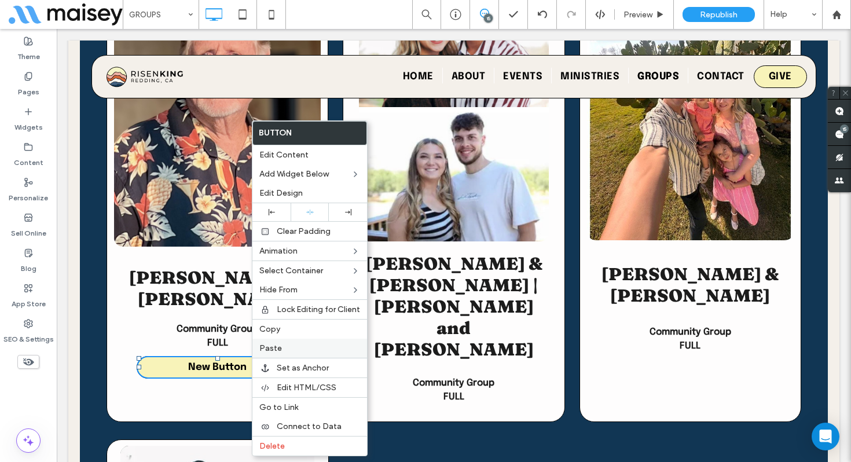
click at [294, 345] on label "Paste" at bounding box center [309, 348] width 101 height 10
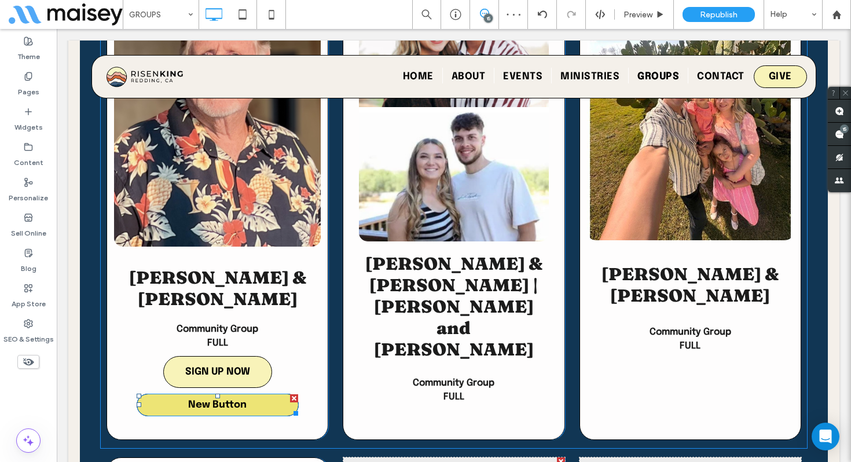
click at [292, 394] on div at bounding box center [294, 398] width 8 height 8
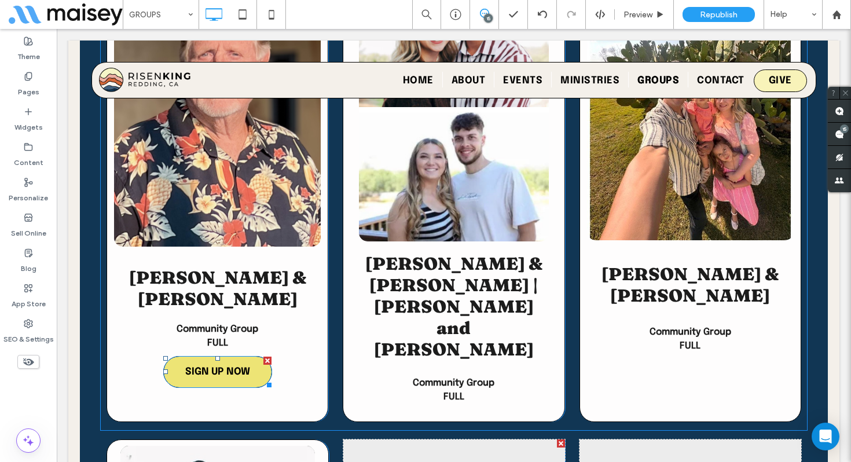
click at [214, 356] on link "SIGN UP NOW" at bounding box center [217, 372] width 109 height 32
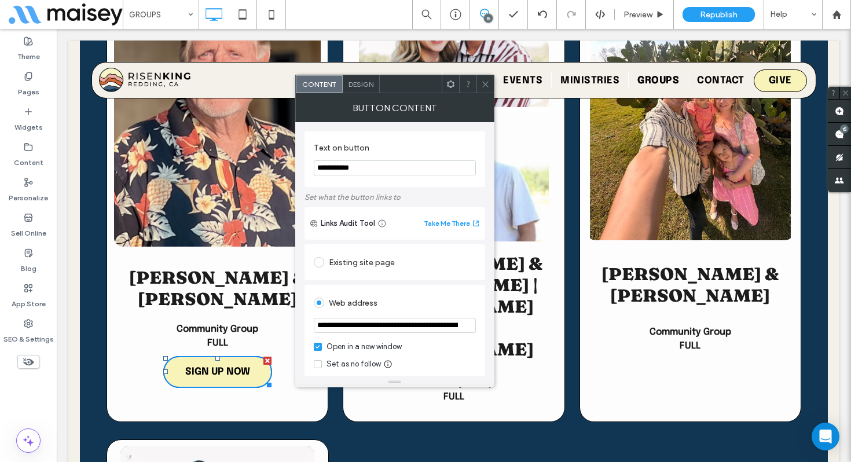
drag, startPoint x: 485, startPoint y: 84, endPoint x: 479, endPoint y: 91, distance: 9.0
click at [485, 84] on use at bounding box center [485, 84] width 6 height 6
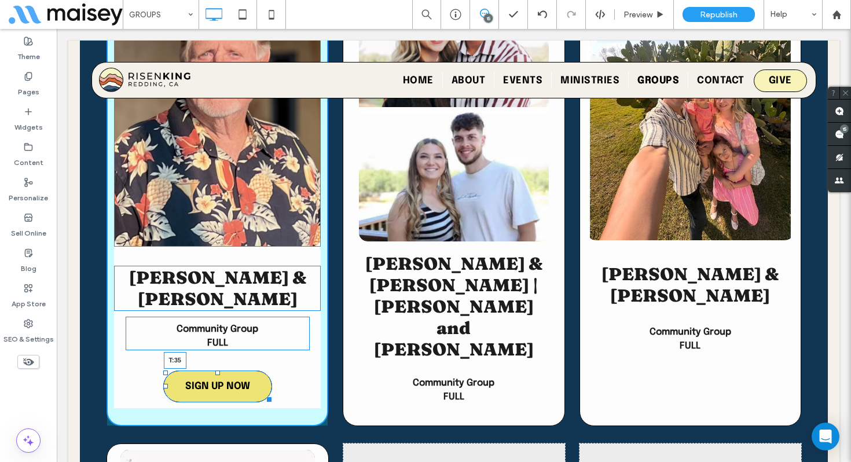
drag, startPoint x: 218, startPoint y: 251, endPoint x: 215, endPoint y: 266, distance: 14.7
click at [215, 370] on div at bounding box center [217, 372] width 5 height 5
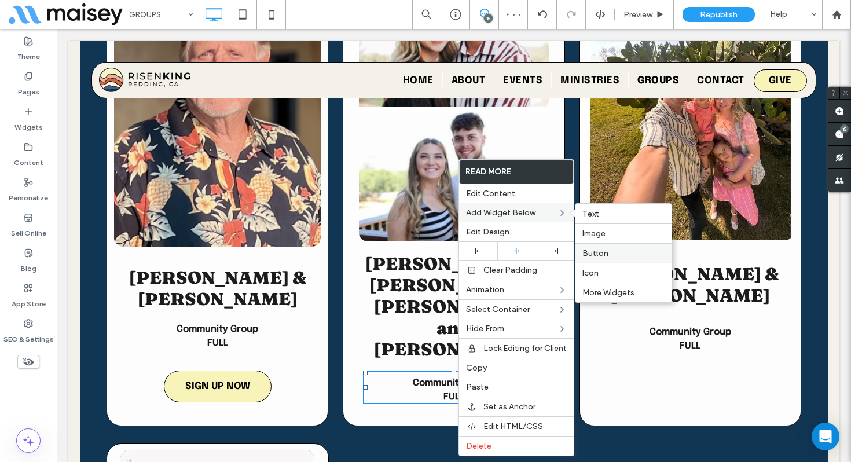
click at [597, 252] on span "Button" at bounding box center [595, 253] width 26 height 10
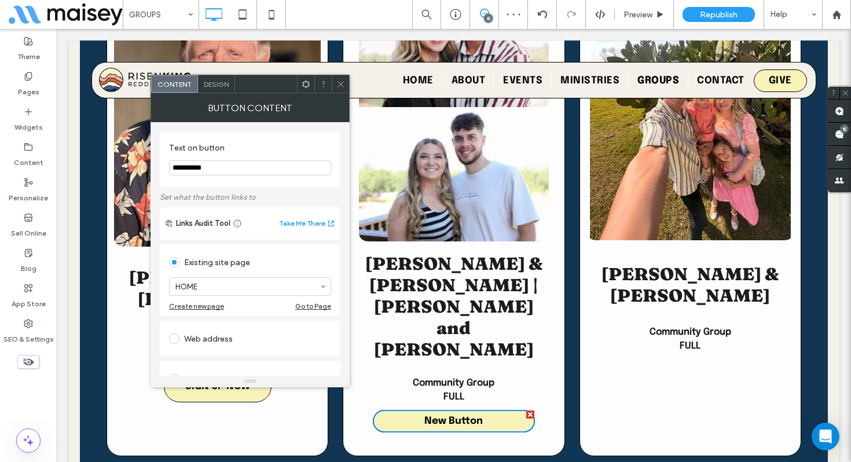
click at [339, 91] on span at bounding box center [340, 83] width 9 height 17
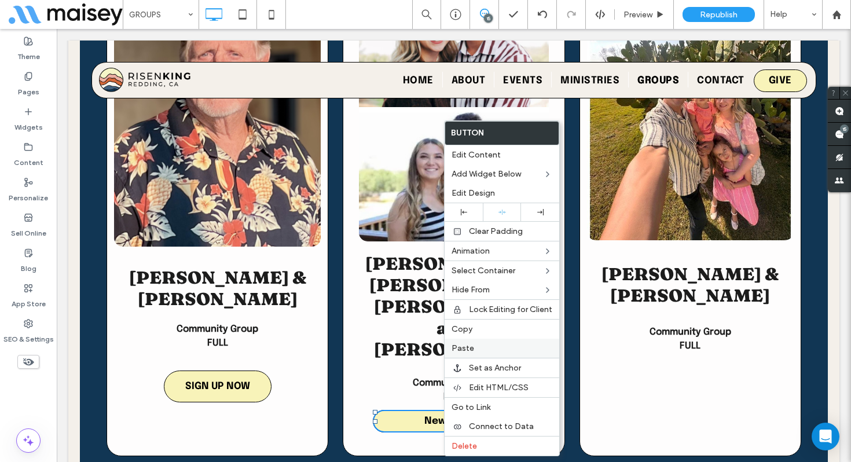
click at [469, 343] on span "Paste" at bounding box center [463, 348] width 23 height 10
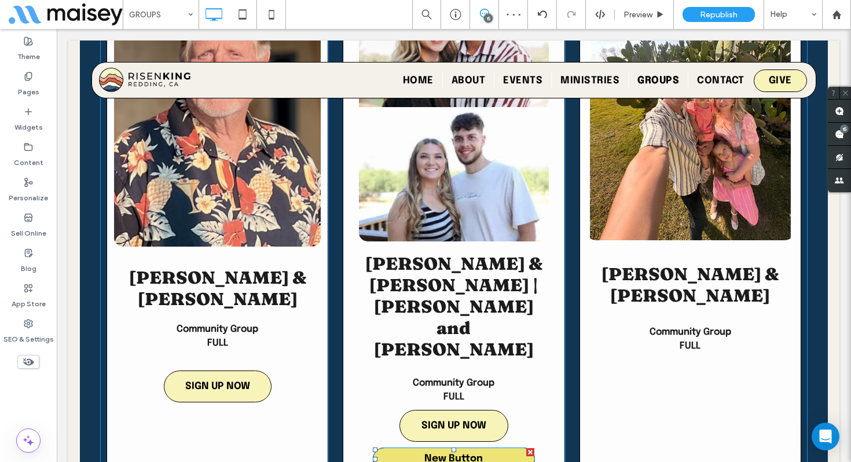
click at [532, 448] on div at bounding box center [530, 452] width 8 height 8
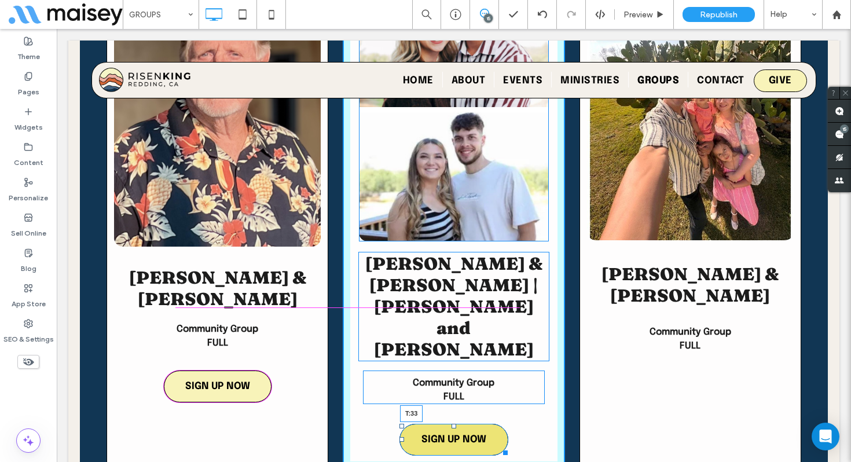
drag, startPoint x: 456, startPoint y: 284, endPoint x: 454, endPoint y: 296, distance: 11.7
click at [454, 424] on div at bounding box center [454, 426] width 5 height 5
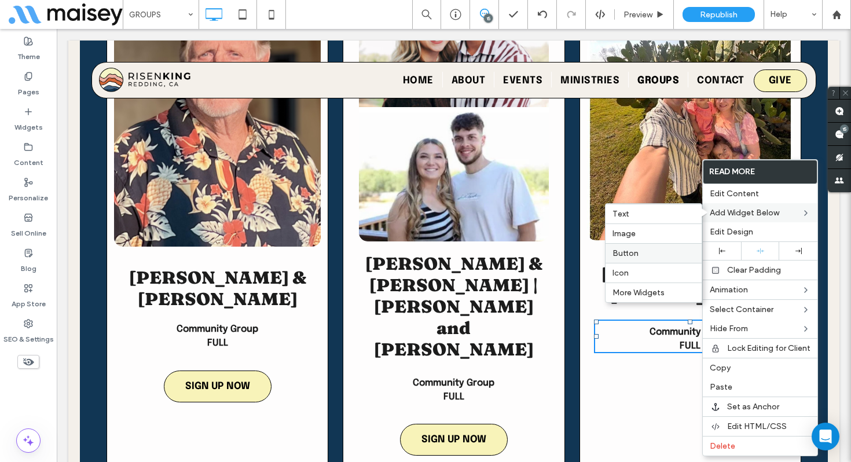
click at [652, 256] on label "Button" at bounding box center [653, 253] width 82 height 10
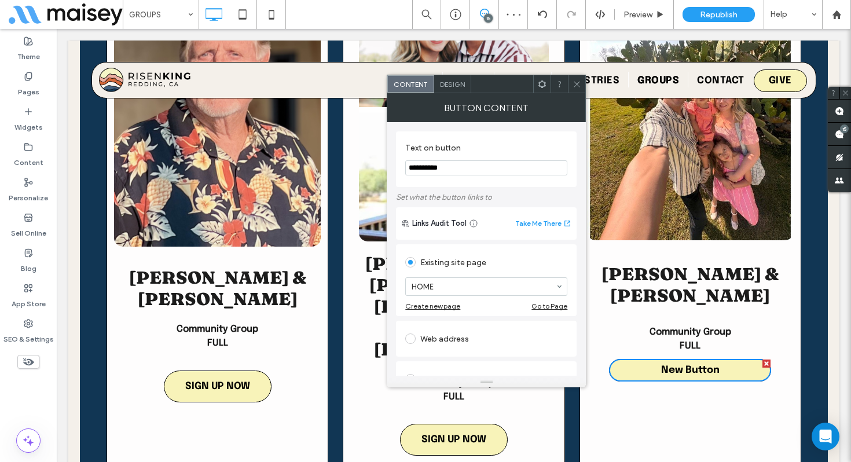
click at [577, 85] on icon at bounding box center [577, 84] width 9 height 9
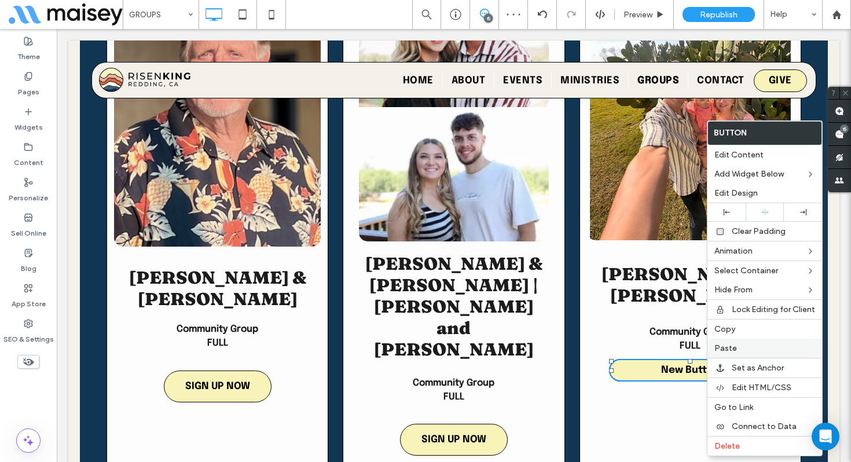
click at [750, 347] on label "Paste" at bounding box center [764, 348] width 101 height 10
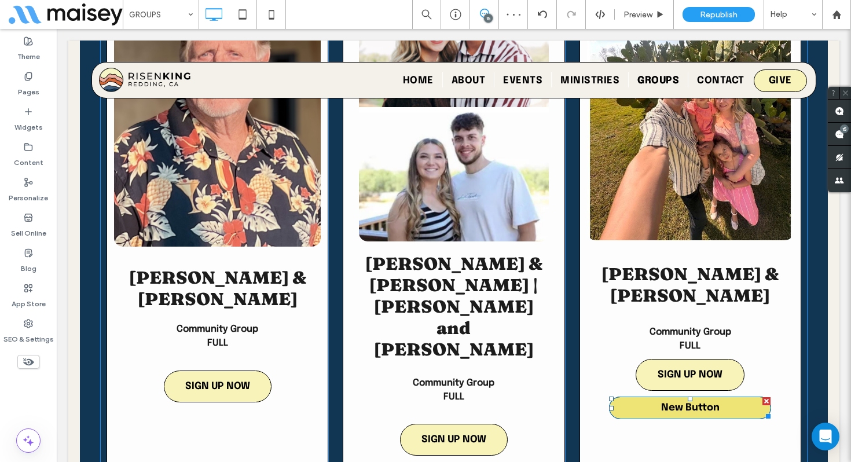
click at [767, 397] on div at bounding box center [766, 401] width 8 height 8
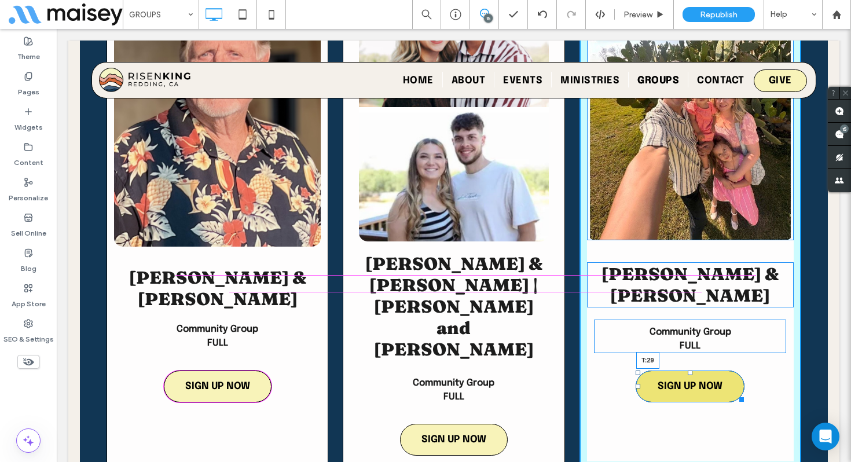
drag, startPoint x: 689, startPoint y: 254, endPoint x: 688, endPoint y: 264, distance: 10.0
click at [688, 370] on div at bounding box center [690, 372] width 5 height 5
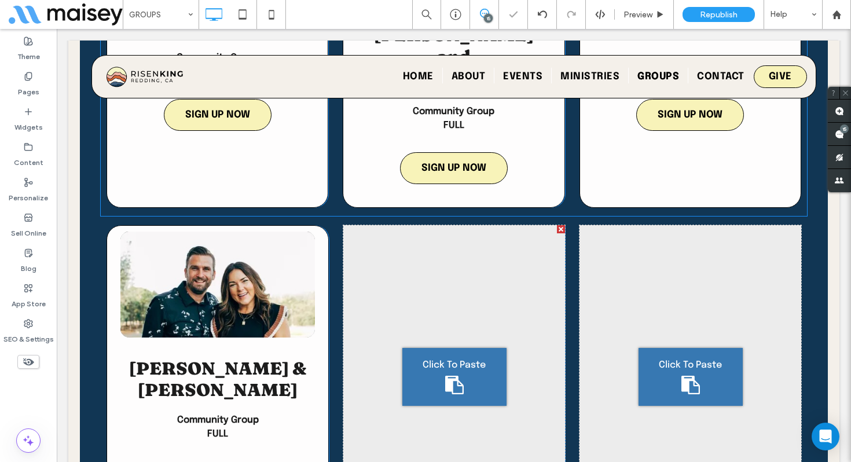
scroll to position [4297, 0]
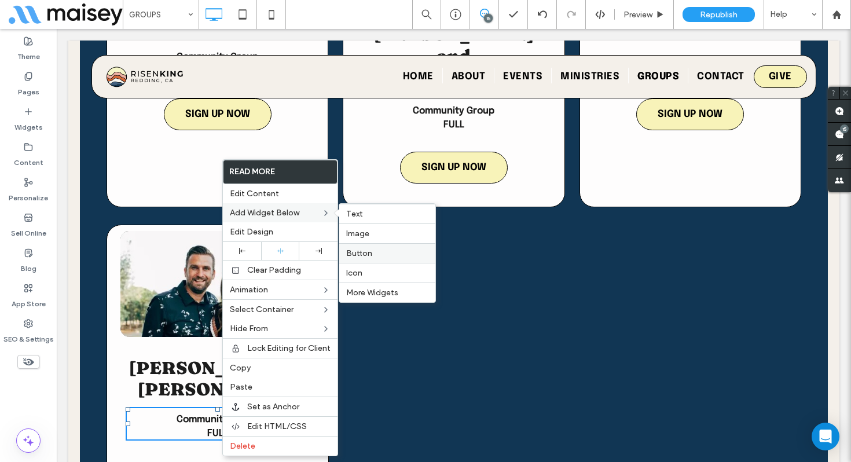
click at [373, 247] on div "Button" at bounding box center [387, 253] width 96 height 20
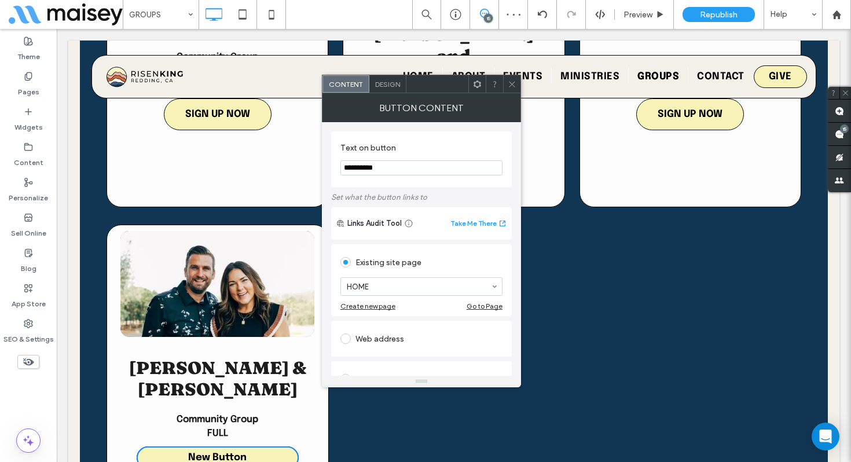
click at [514, 87] on icon at bounding box center [512, 84] width 9 height 9
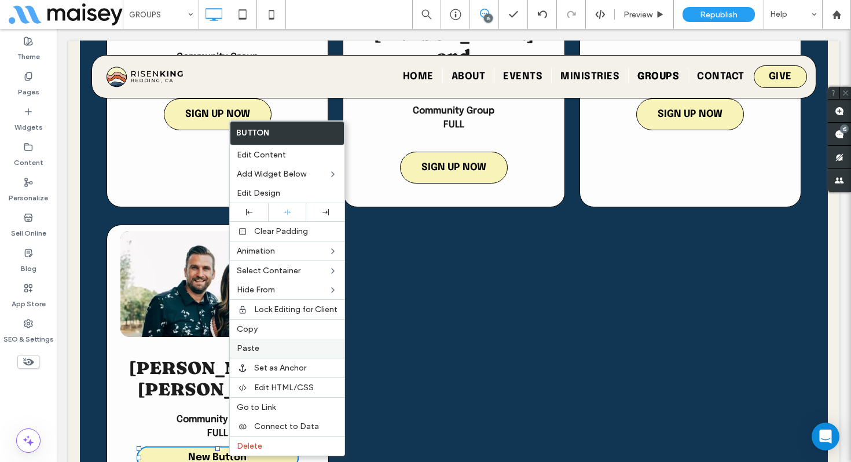
click at [249, 349] on span "Paste" at bounding box center [248, 348] width 23 height 10
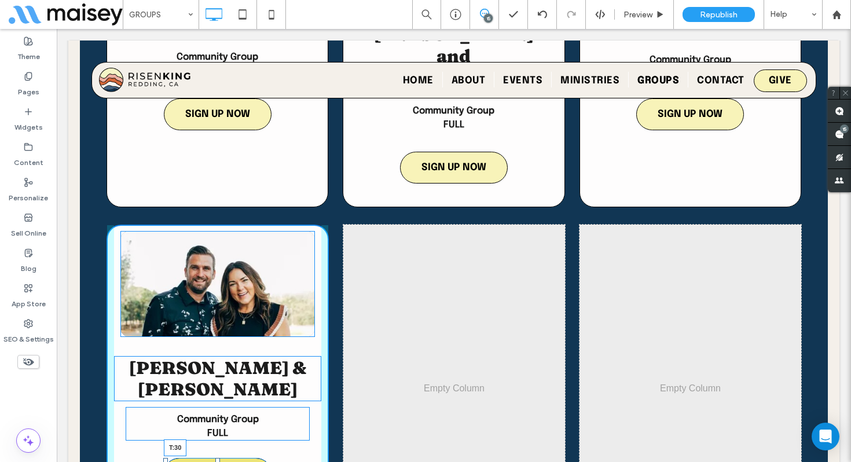
drag, startPoint x: 218, startPoint y: 300, endPoint x: 215, endPoint y: 311, distance: 11.9
click at [215, 311] on div "Activating Prayer and Blessing [PERSON_NAME] & [PERSON_NAME] Community Group FU…" at bounding box center [218, 404] width 222 height 359
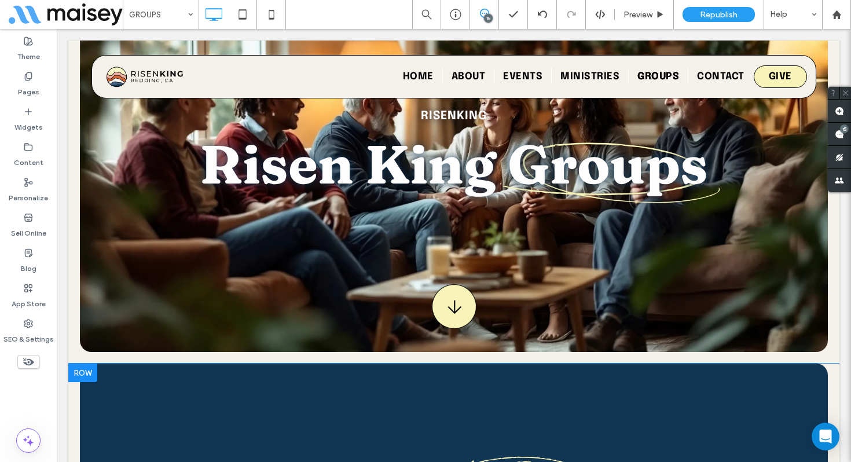
scroll to position [0, 0]
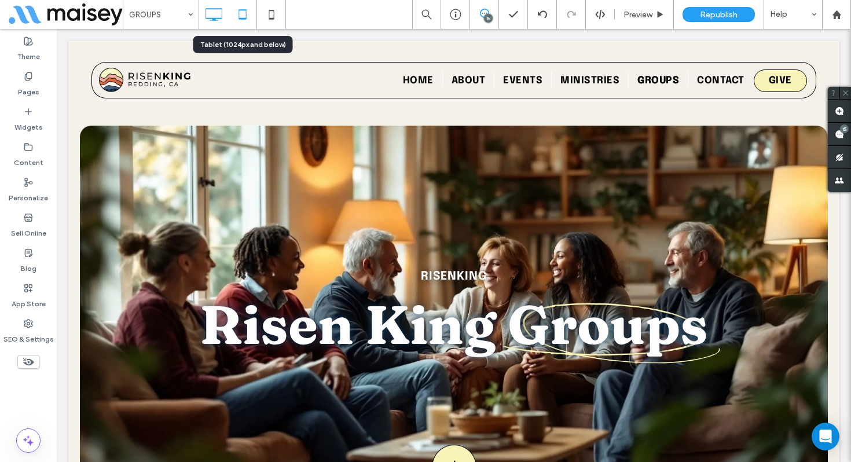
click at [242, 14] on icon at bounding box center [242, 14] width 23 height 23
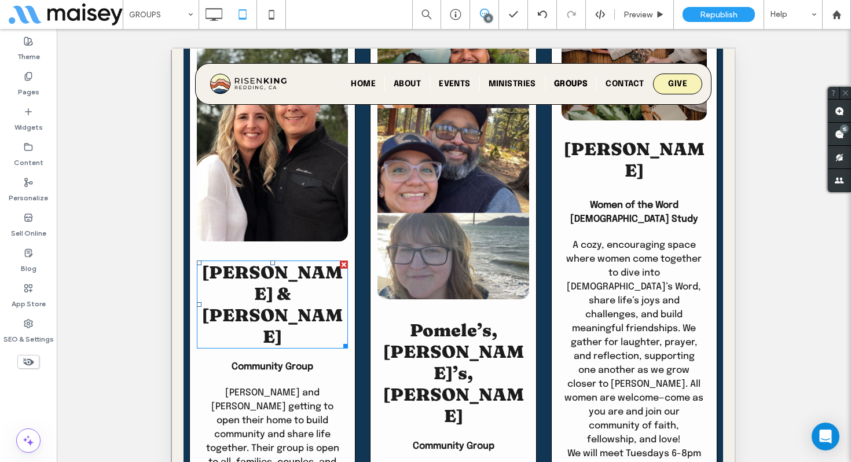
scroll to position [2786, 0]
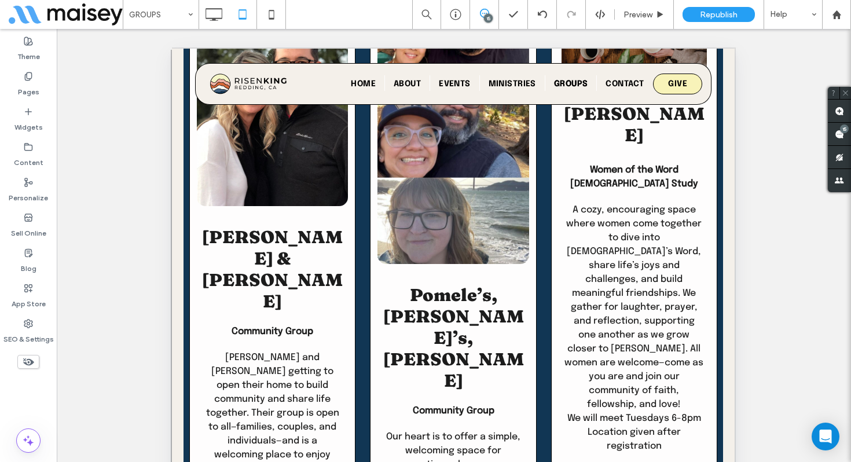
click at [32, 359] on icon at bounding box center [28, 361] width 13 height 13
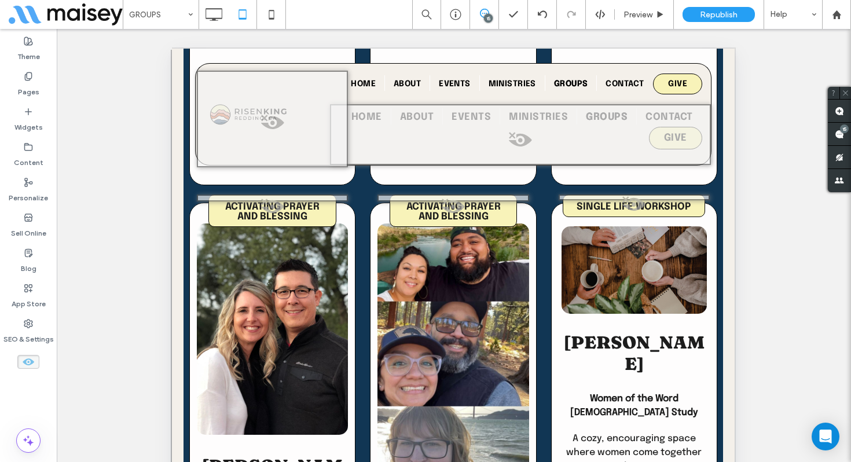
scroll to position [2563, 0]
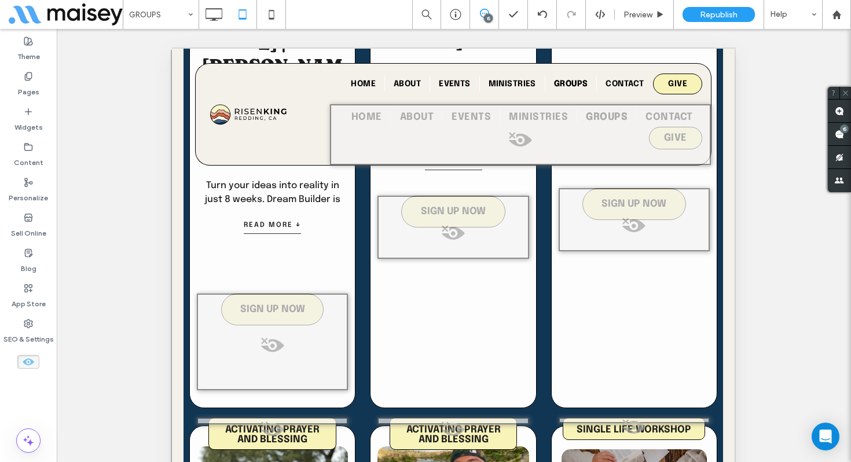
click at [23, 363] on icon at bounding box center [28, 361] width 13 height 13
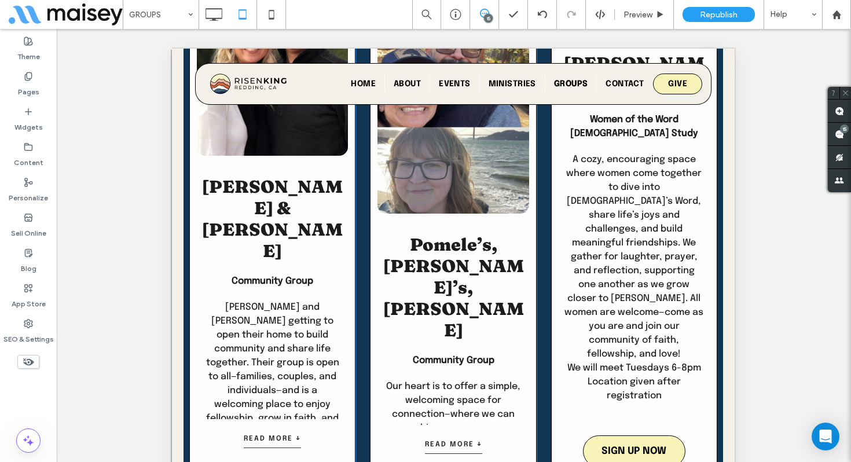
scroll to position [2840, 0]
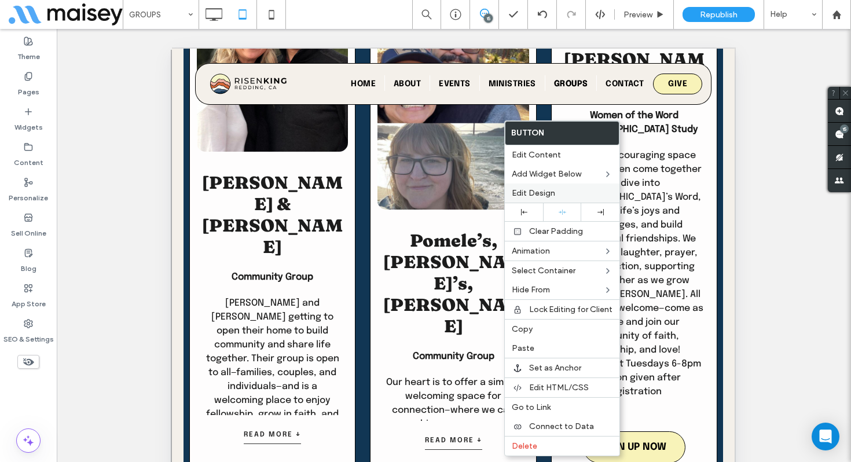
click at [535, 189] on span "Edit Design" at bounding box center [533, 193] width 43 height 10
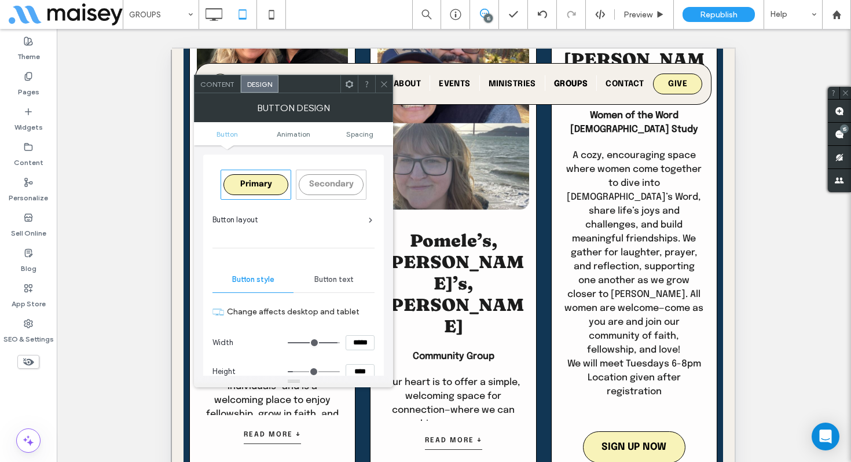
drag, startPoint x: 381, startPoint y: 79, endPoint x: 277, endPoint y: 96, distance: 105.6
click at [381, 79] on span at bounding box center [384, 83] width 9 height 17
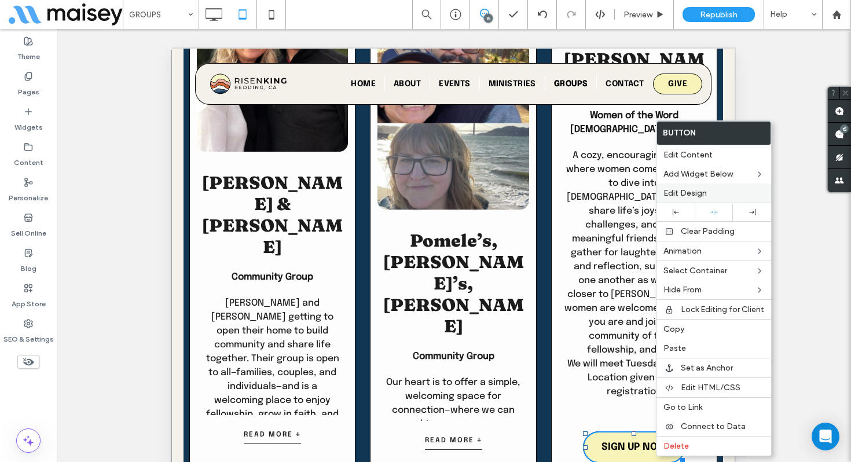
click at [700, 196] on span "Edit Design" at bounding box center [684, 193] width 43 height 10
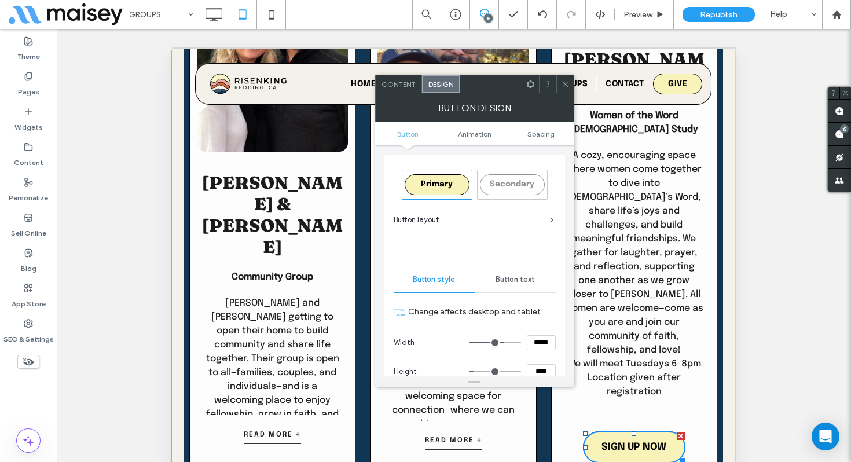
click at [538, 342] on input "*****" at bounding box center [541, 342] width 29 height 15
type input "*****"
type input "***"
click at [567, 86] on icon at bounding box center [565, 84] width 9 height 9
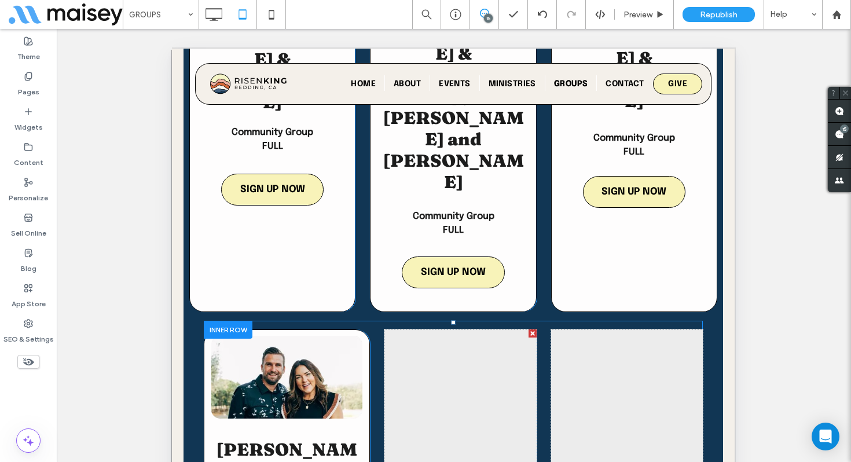
scroll to position [4042, 0]
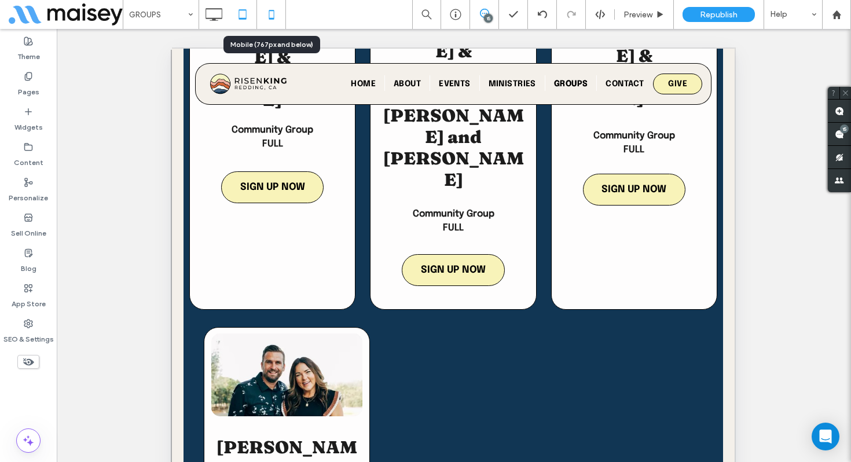
click at [272, 16] on icon at bounding box center [271, 14] width 23 height 23
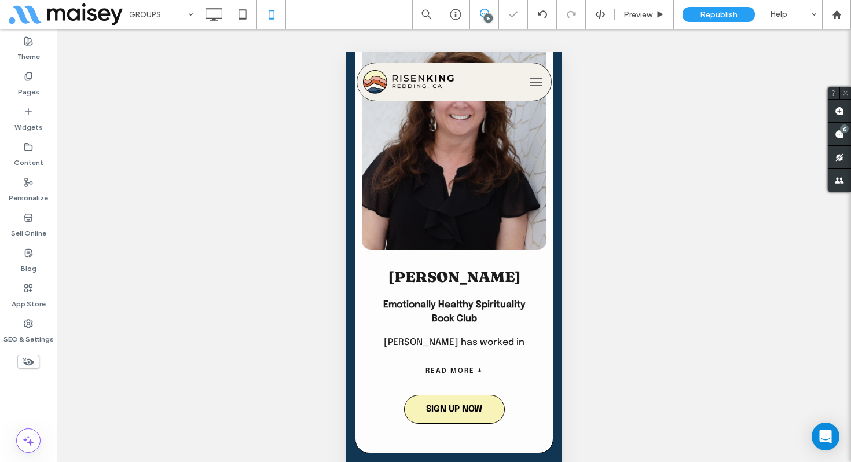
scroll to position [1855, 0]
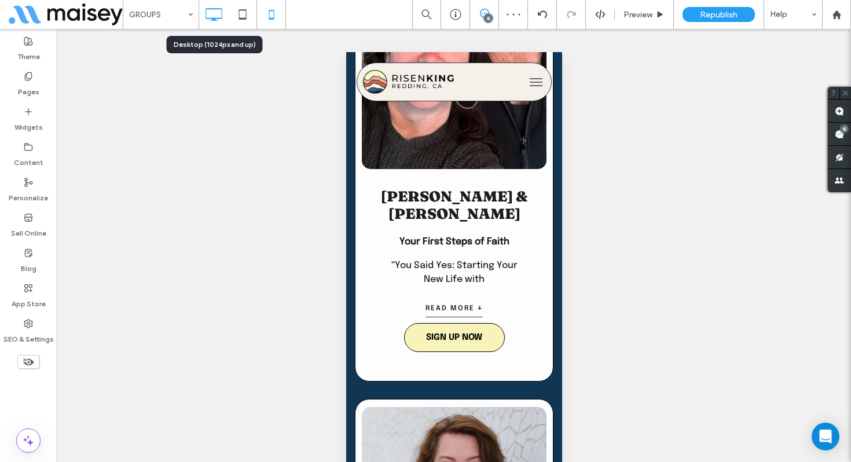
click at [210, 14] on icon at bounding box center [213, 14] width 23 height 23
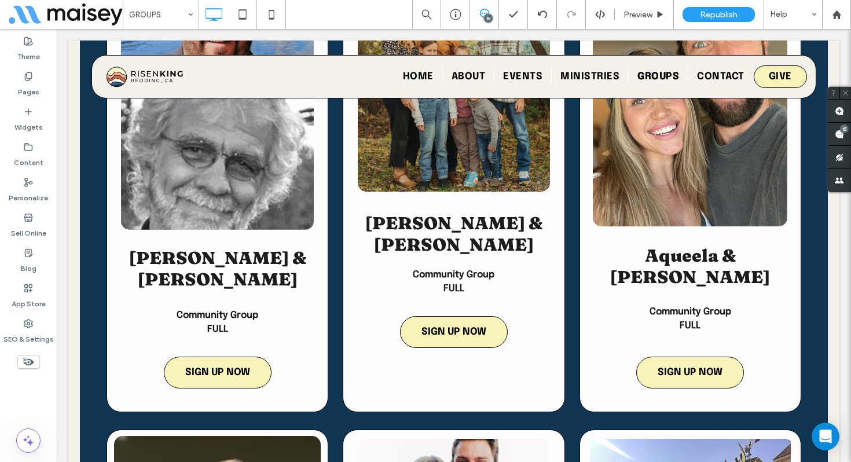
scroll to position [3564, 0]
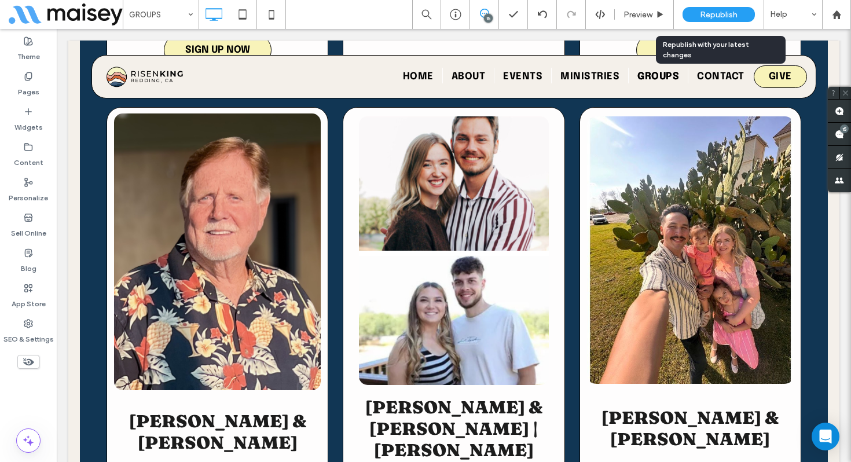
click at [711, 16] on span "Republish" at bounding box center [719, 15] width 38 height 10
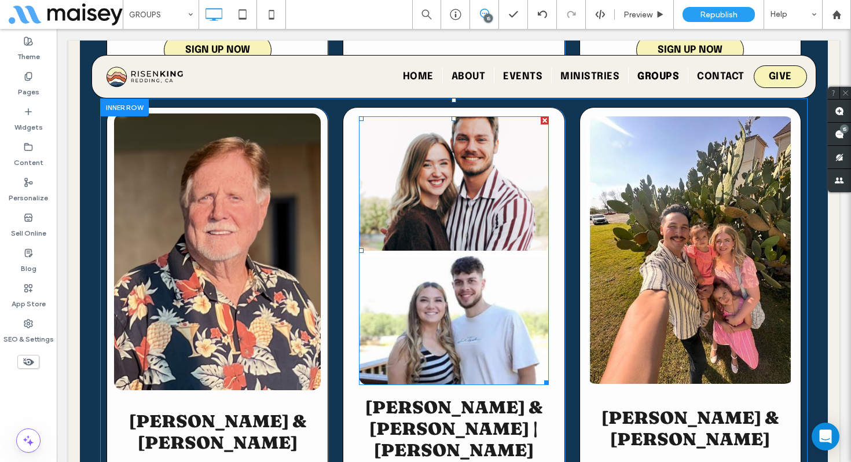
scroll to position [3882, 0]
